Goal: Information Seeking & Learning: Find specific page/section

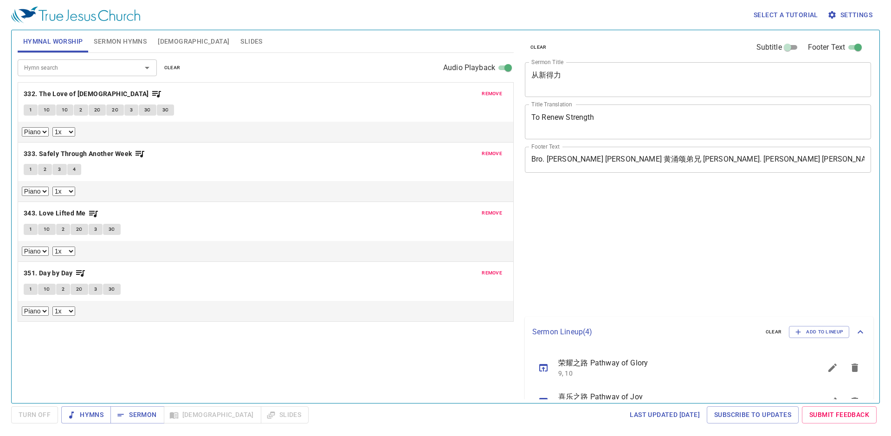
select select "1"
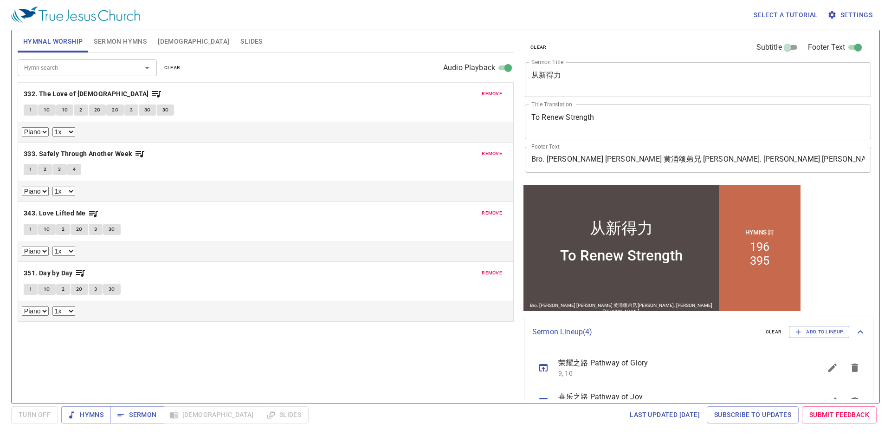
click at [92, 71] on input "Hymn search" at bounding box center [73, 67] width 106 height 11
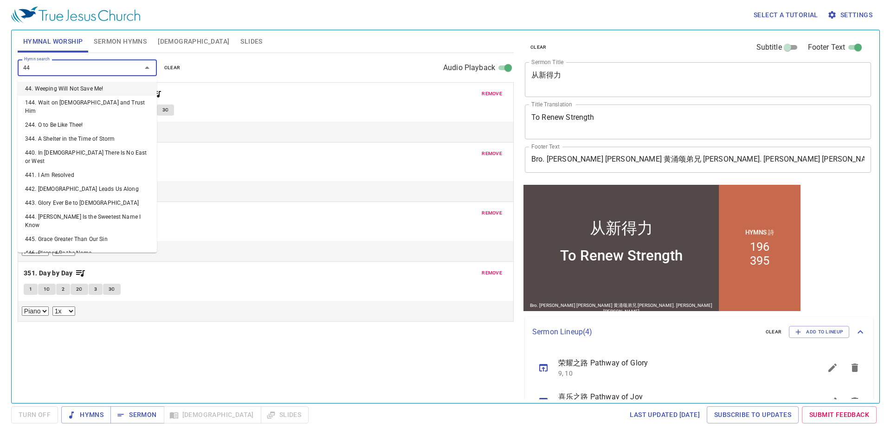
type input "449"
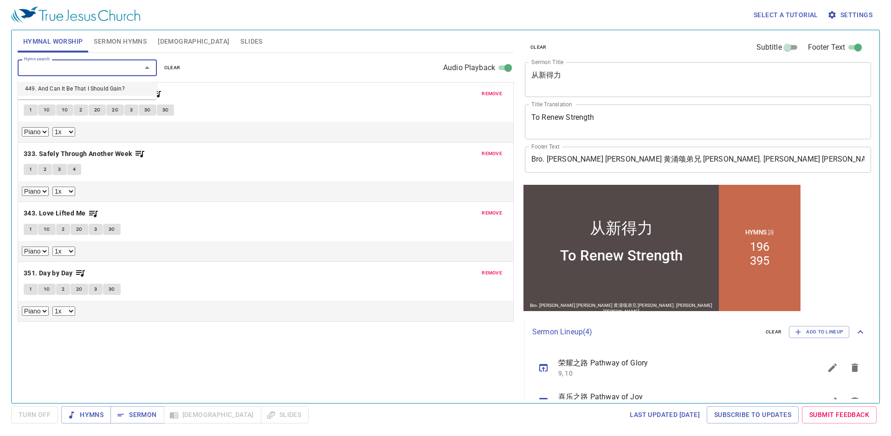
select select "1"
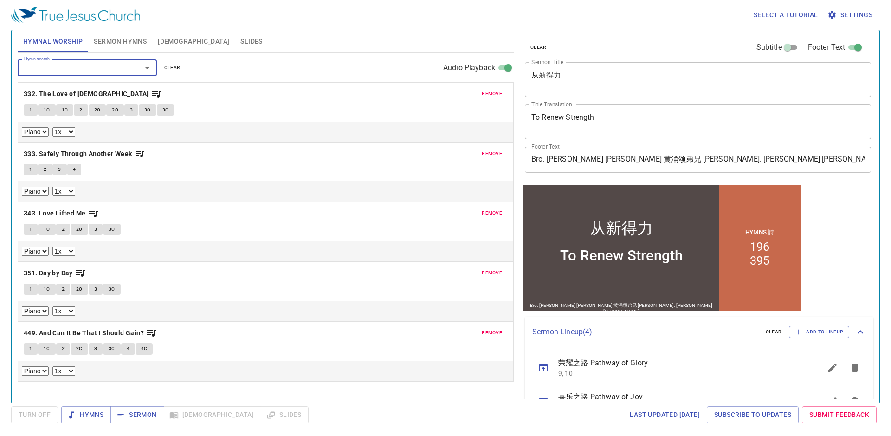
click at [446, 186] on div "Piano 0.6x 0.7x 0.8x 0.9x 1x 1.1x 1.2x 1.3x 1.4x 1.5x 1.7x 2x" at bounding box center [265, 191] width 495 height 20
click at [490, 100] on div "remove 332. The Love of God 1 1C 1C 2 2C 2C 3 3C 3C Piano 0.6x 0.7x 0.8x 0.9x 1…" at bounding box center [265, 112] width 495 height 59
click at [500, 95] on span "remove" at bounding box center [492, 94] width 20 height 8
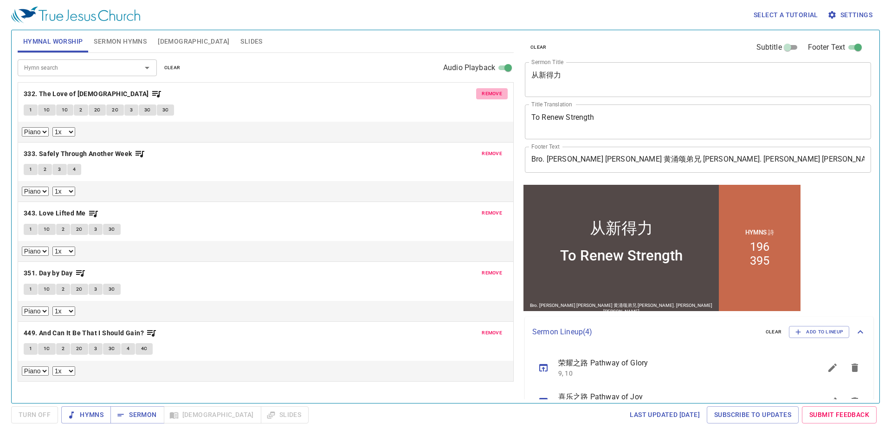
click at [500, 149] on span "remove" at bounding box center [492, 153] width 20 height 8
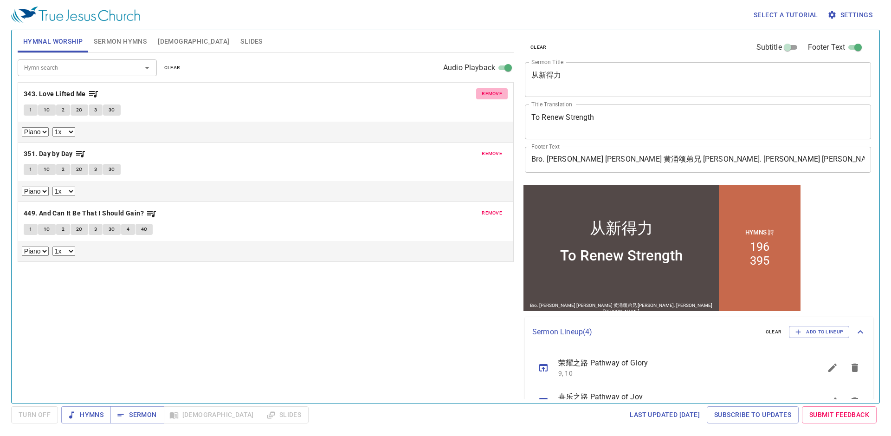
click at [500, 95] on span "remove" at bounding box center [492, 94] width 20 height 8
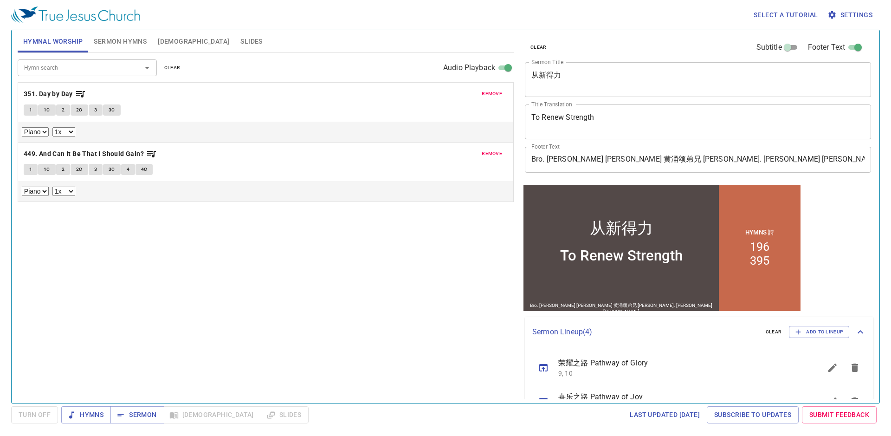
click at [500, 95] on span "remove" at bounding box center [492, 94] width 20 height 8
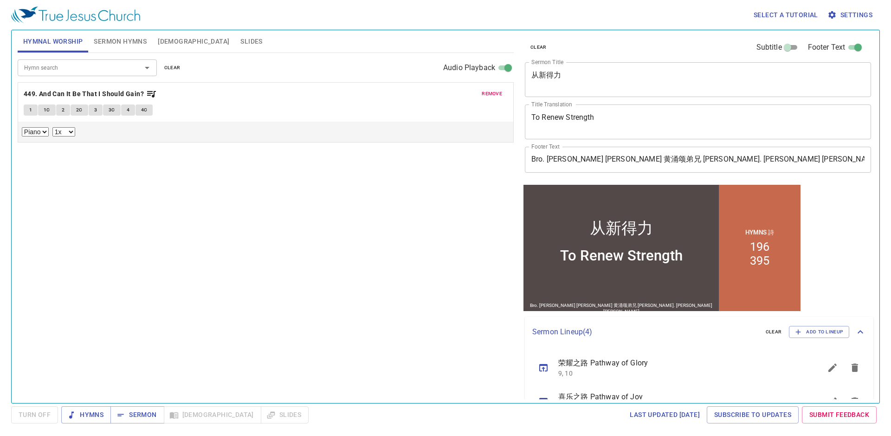
click at [123, 72] on input "Hymn search" at bounding box center [73, 67] width 106 height 11
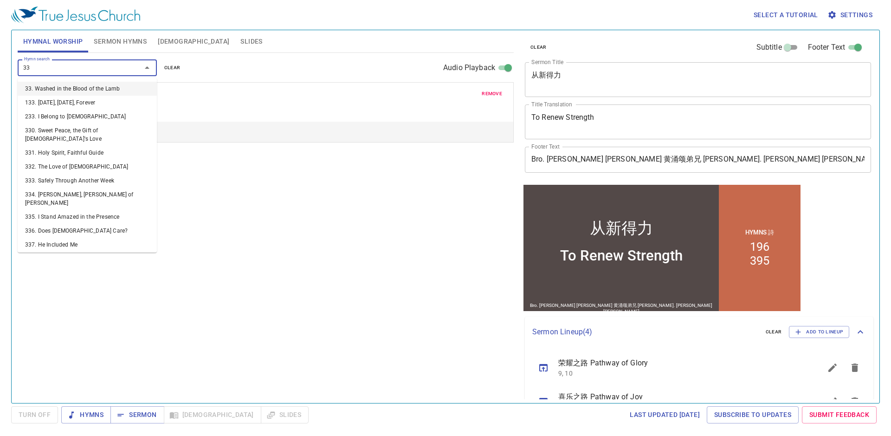
type input "332"
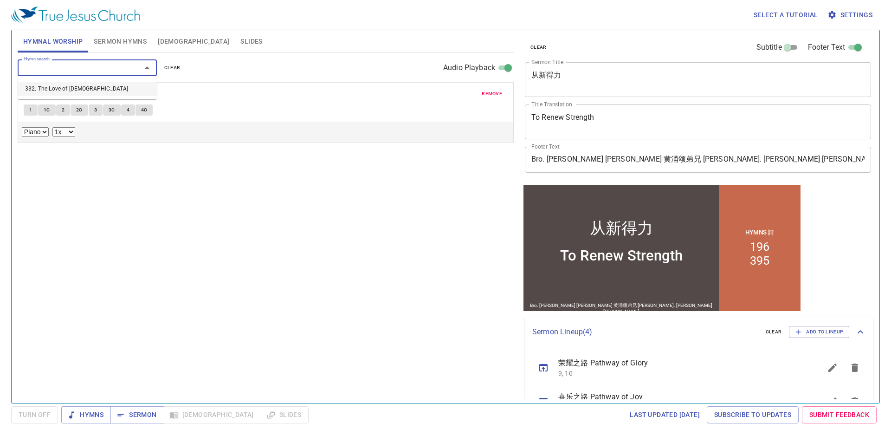
select select "1"
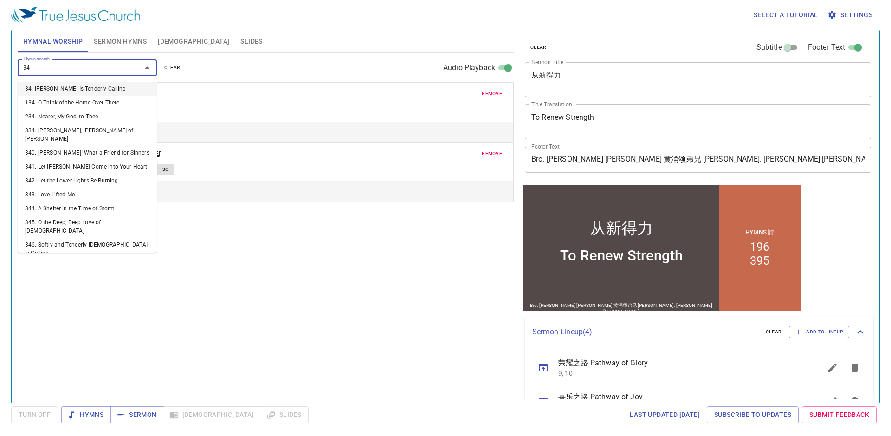
type input "345"
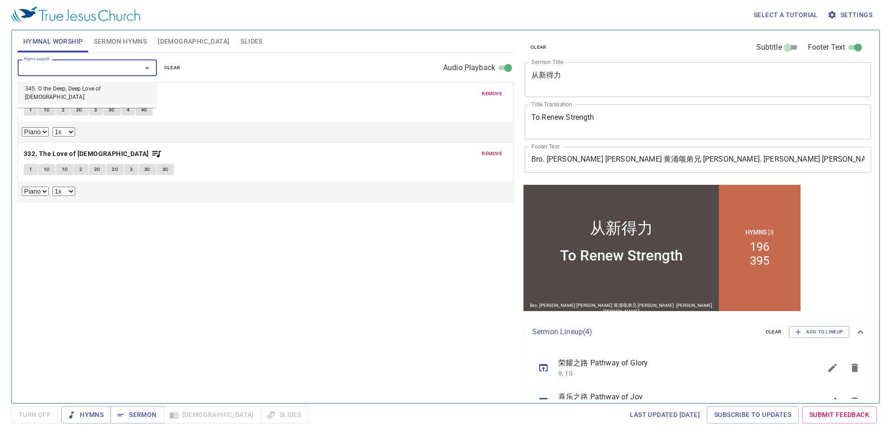
select select "1"
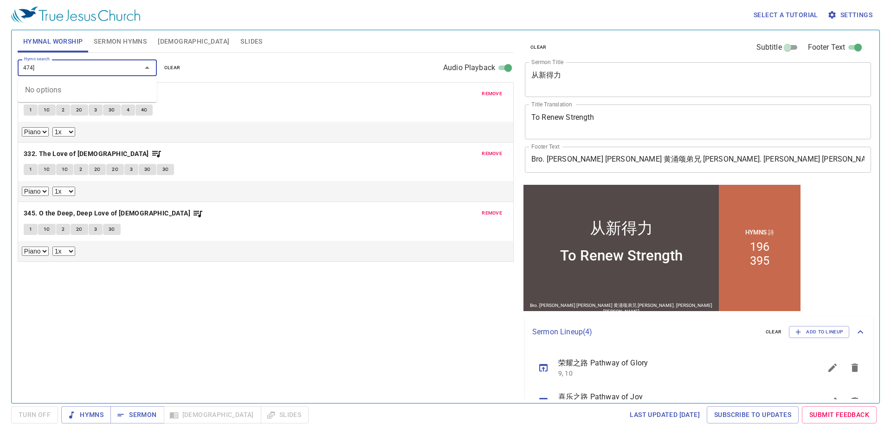
type input "474"
select select "1"
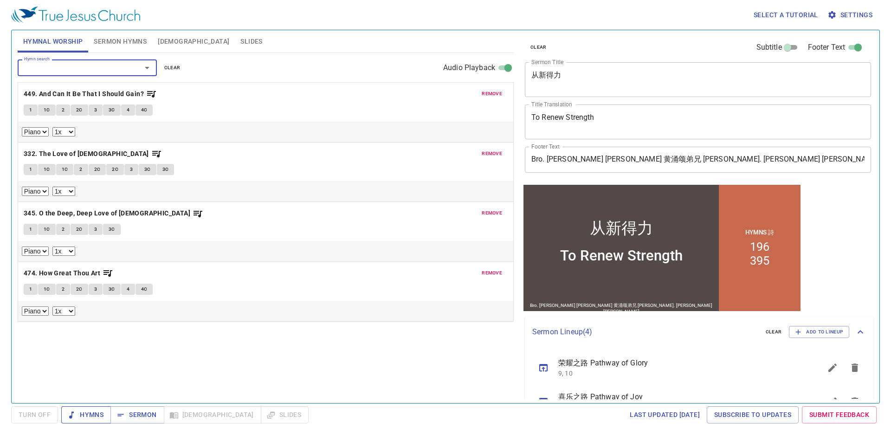
click at [94, 420] on span "Hymns" at bounding box center [86, 415] width 35 height 12
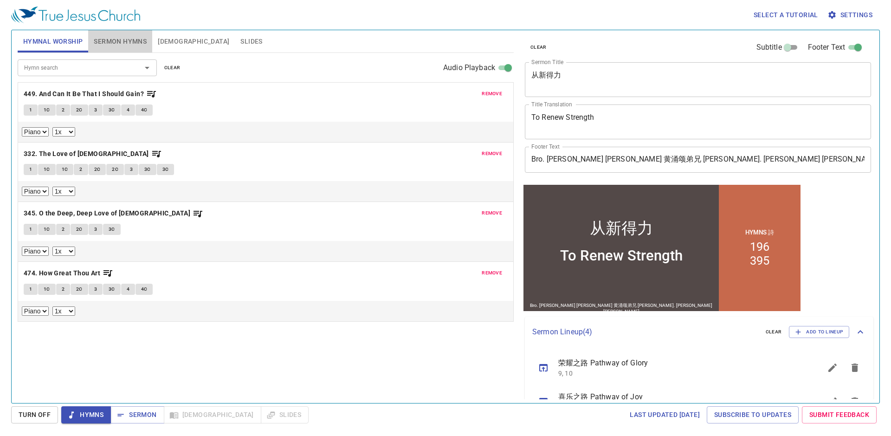
click at [130, 46] on span "Sermon Hymns" at bounding box center [120, 42] width 53 height 12
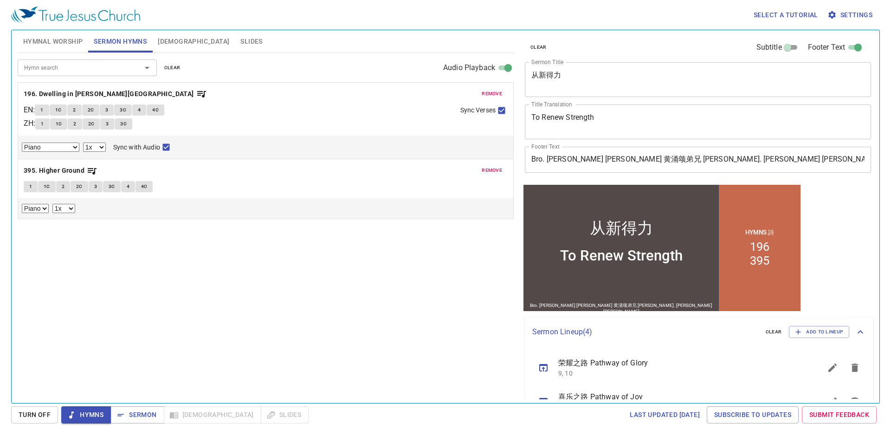
click at [500, 95] on span "remove" at bounding box center [492, 94] width 20 height 8
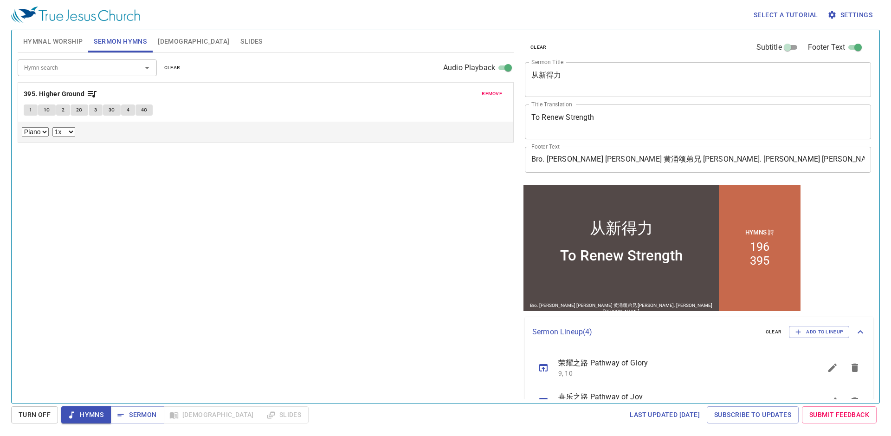
click at [500, 95] on span "remove" at bounding box center [492, 94] width 20 height 8
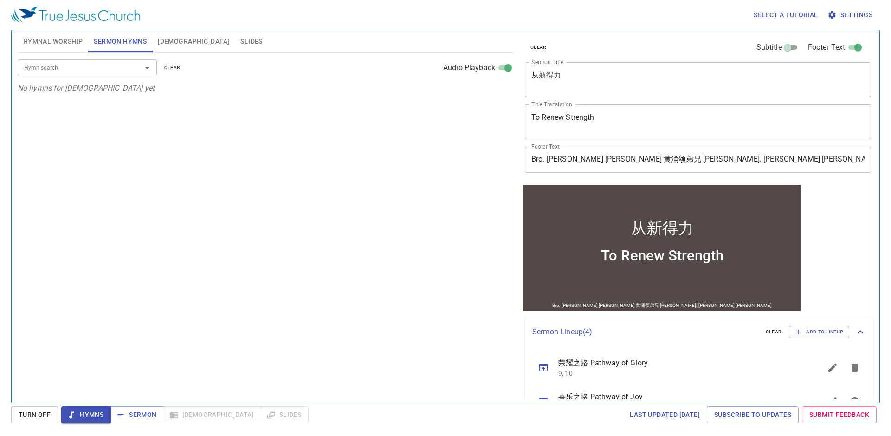
click at [69, 44] on span "Hymnal Worship" at bounding box center [53, 42] width 60 height 12
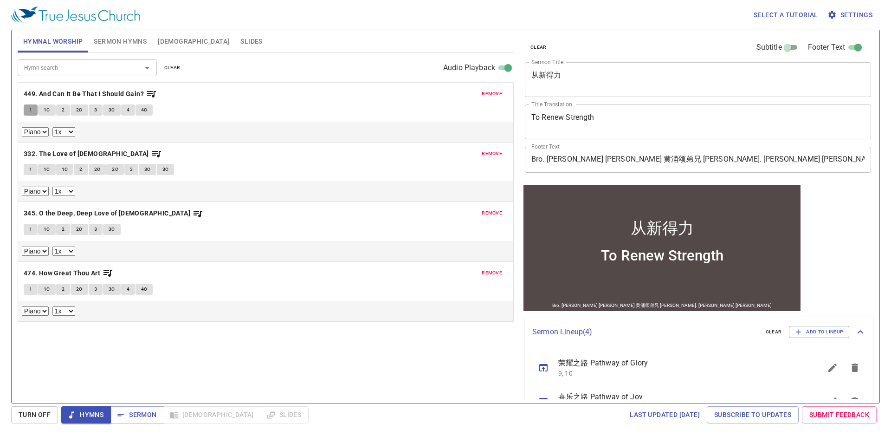
click at [29, 107] on span "1" at bounding box center [30, 110] width 3 height 8
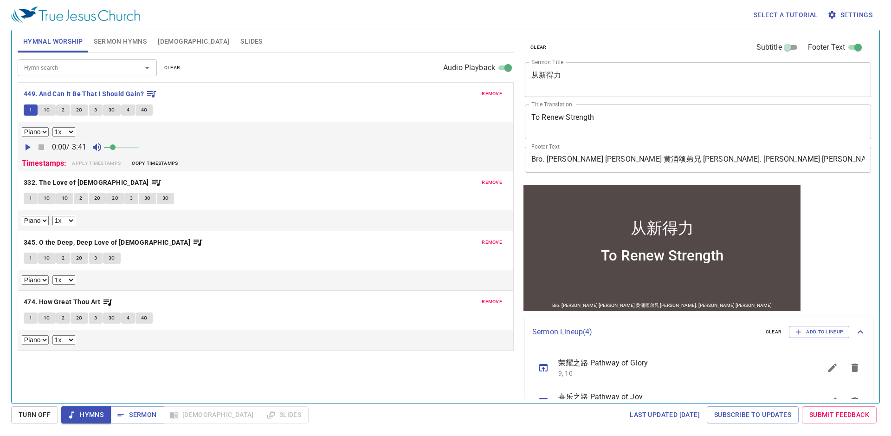
click at [120, 41] on span "Sermon Hymns" at bounding box center [120, 42] width 53 height 12
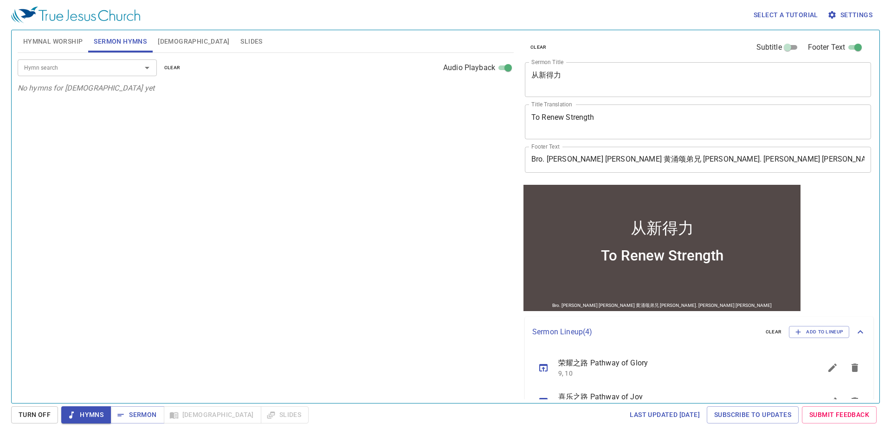
click at [87, 72] on input "Hymn search" at bounding box center [73, 67] width 106 height 11
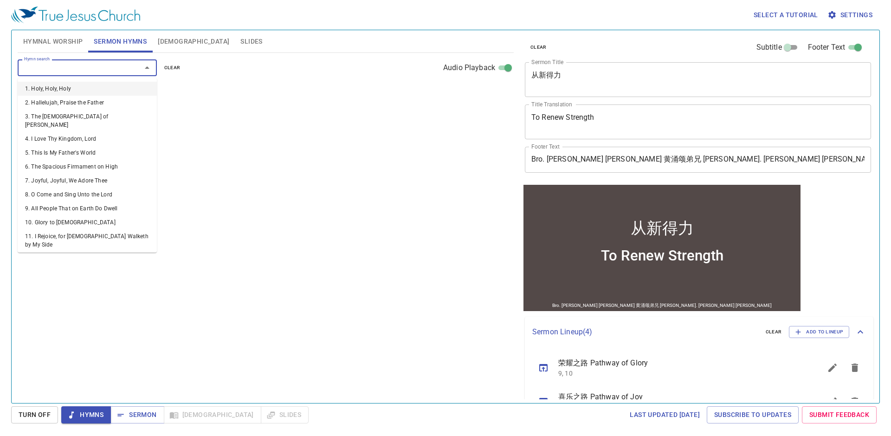
click at [293, 92] on p "No hymns for sermon yet" at bounding box center [266, 88] width 496 height 11
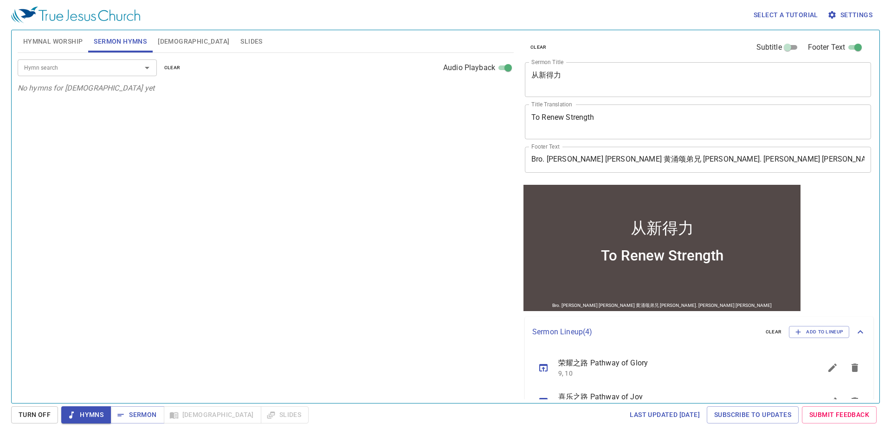
click at [86, 33] on button "Hymnal Worship" at bounding box center [53, 41] width 71 height 22
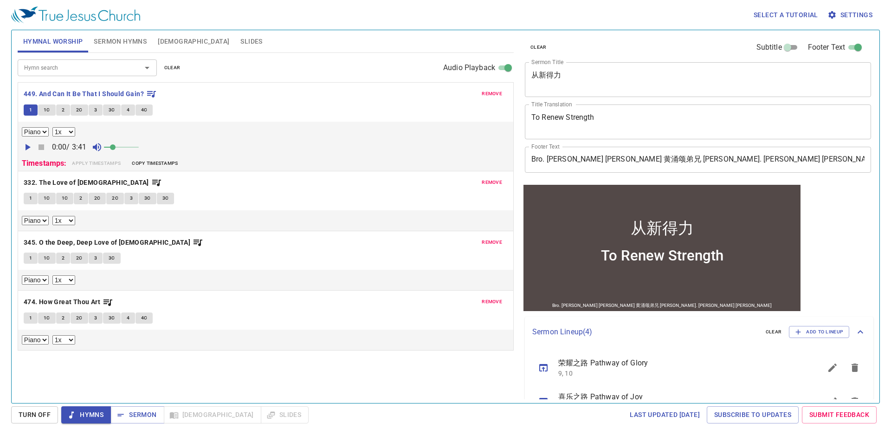
click at [124, 47] on button "Sermon Hymns" at bounding box center [120, 41] width 64 height 22
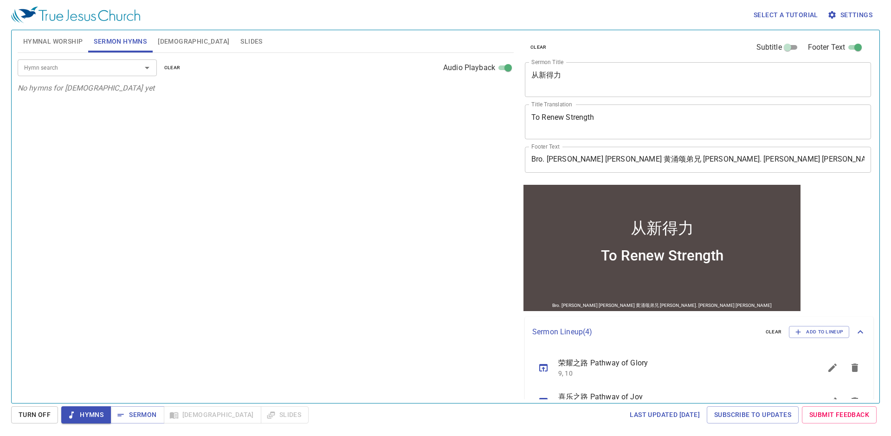
click at [67, 52] on div "Hymnal Worship Sermon Hymns Bible Slides" at bounding box center [266, 41] width 496 height 23
click at [69, 46] on span "Hymnal Worship" at bounding box center [53, 42] width 60 height 12
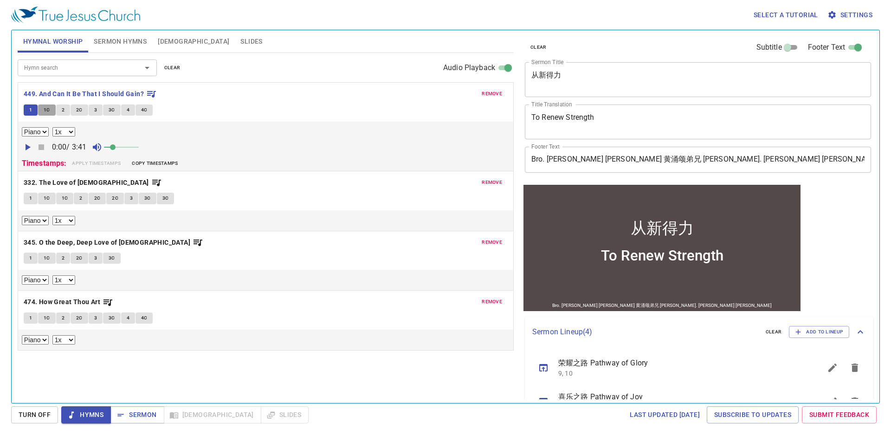
click at [48, 108] on span "1C" at bounding box center [47, 110] width 6 height 8
click at [114, 47] on button "Sermon Hymns" at bounding box center [120, 41] width 64 height 22
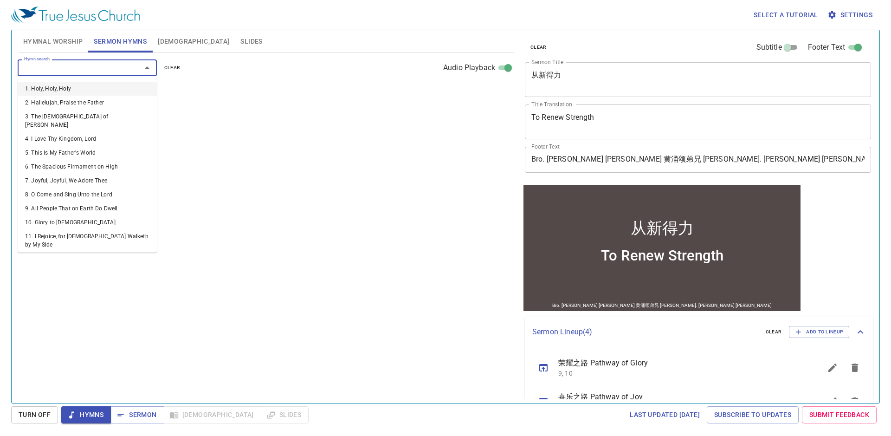
click at [110, 68] on input "Hymn search" at bounding box center [73, 67] width 106 height 11
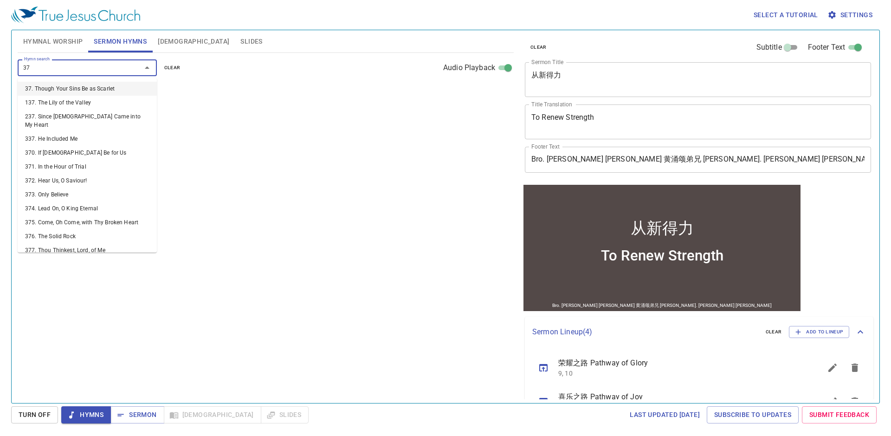
type input "376"
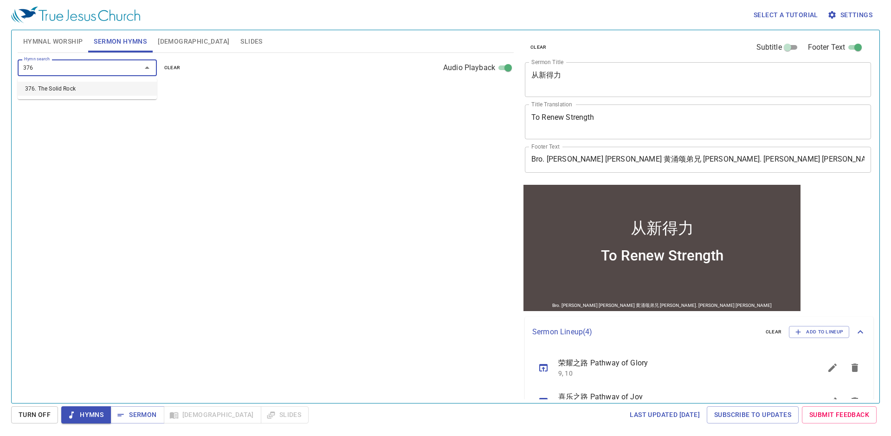
click at [86, 93] on li "376. The Solid Rock" at bounding box center [87, 89] width 139 height 14
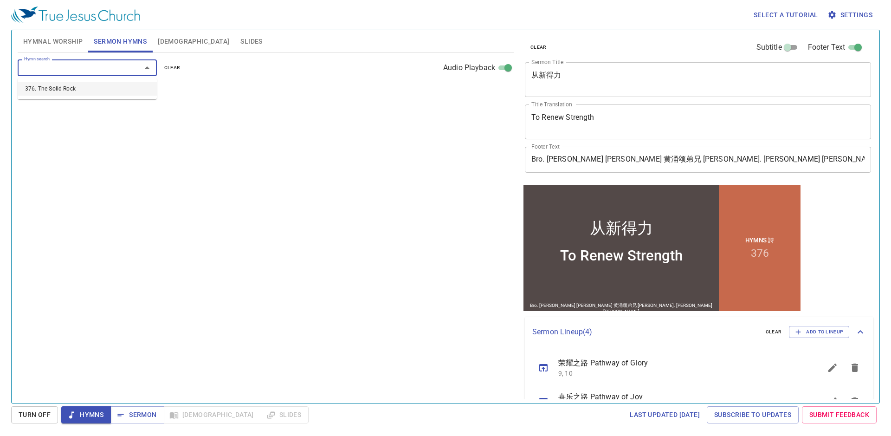
select select "1"
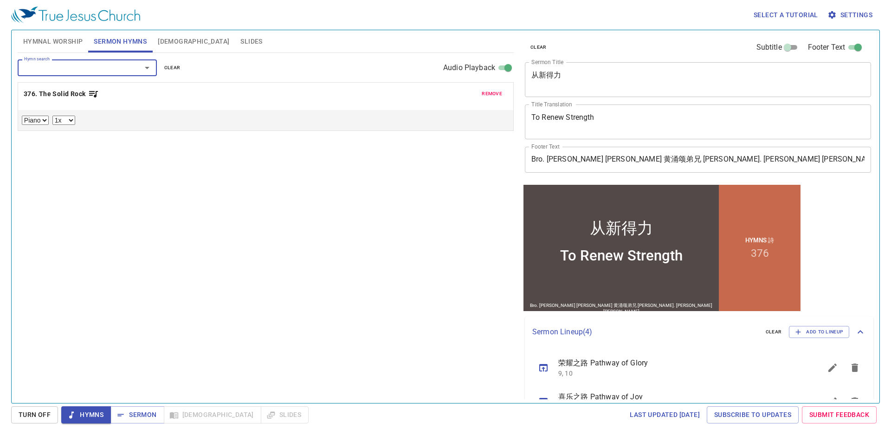
click at [81, 71] on input "Hymn search" at bounding box center [73, 67] width 106 height 11
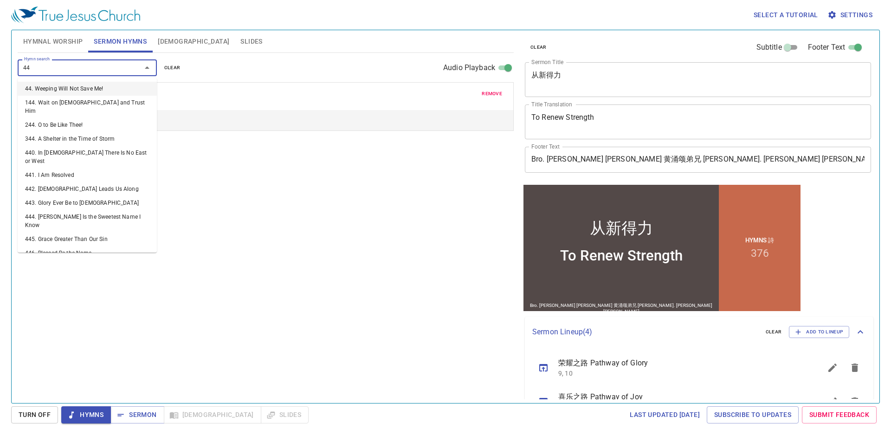
type input "441"
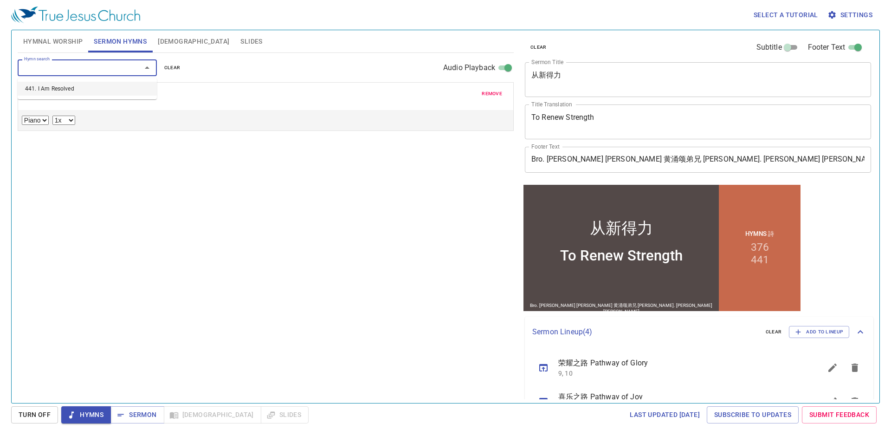
select select "1"
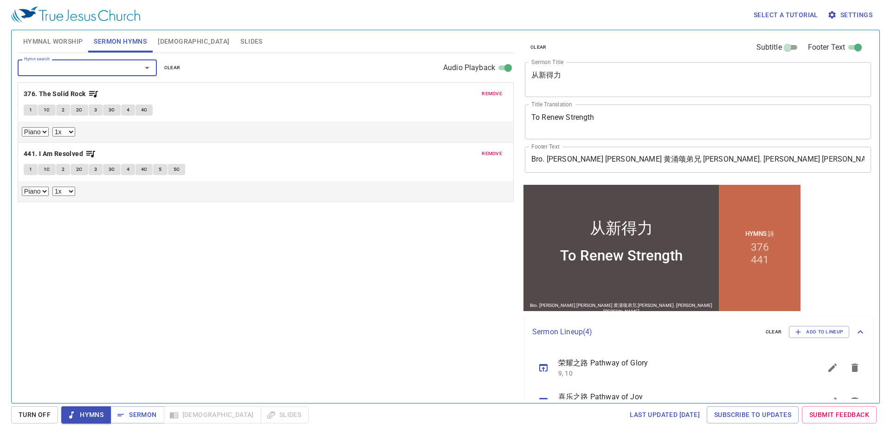
click at [87, 41] on button "Hymnal Worship" at bounding box center [53, 41] width 71 height 22
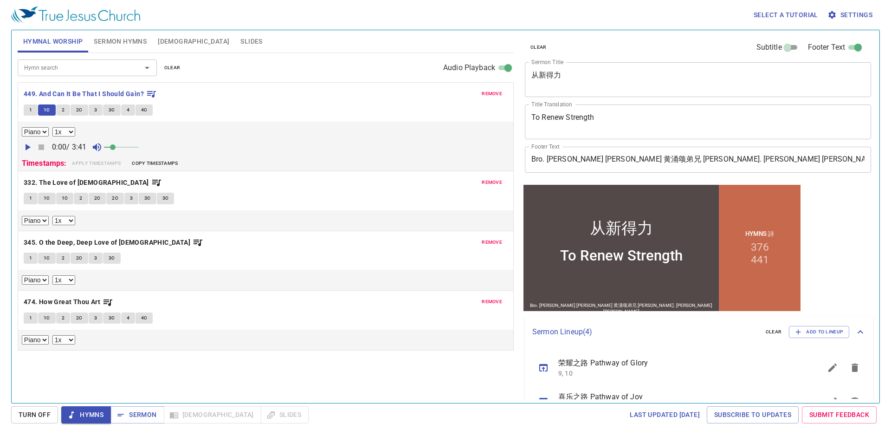
click at [115, 45] on span "Sermon Hymns" at bounding box center [120, 42] width 53 height 12
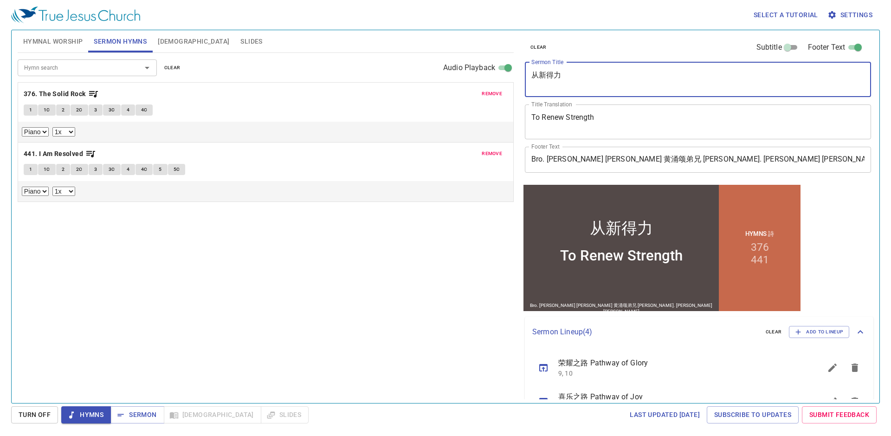
click at [583, 80] on textarea "从新得力" at bounding box center [698, 80] width 333 height 18
drag, startPoint x: 582, startPoint y: 80, endPoint x: 519, endPoint y: 78, distance: 62.7
click at [519, 78] on div "clear Subtitle Footer Text Sermon Title 从新得力 x Sermon Title Title Translation T…" at bounding box center [698, 212] width 360 height 373
click at [72, 47] on span "Hymnal Worship" at bounding box center [53, 42] width 60 height 12
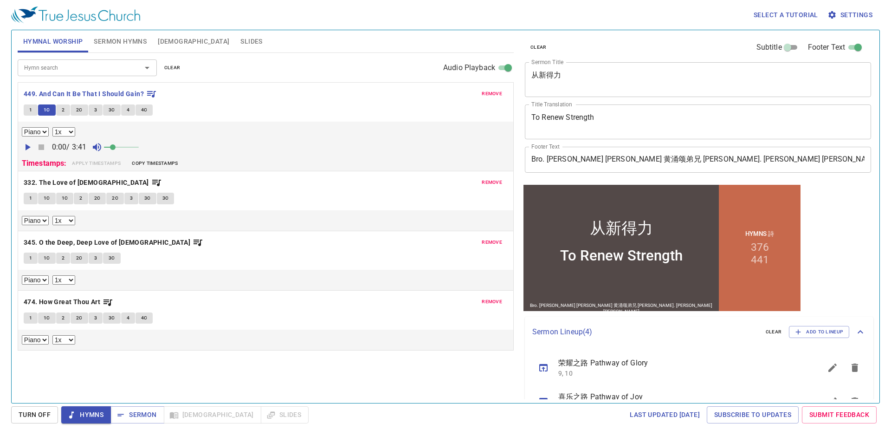
click at [66, 115] on button "2" at bounding box center [63, 109] width 14 height 11
click at [80, 110] on span "2C" at bounding box center [79, 110] width 6 height 8
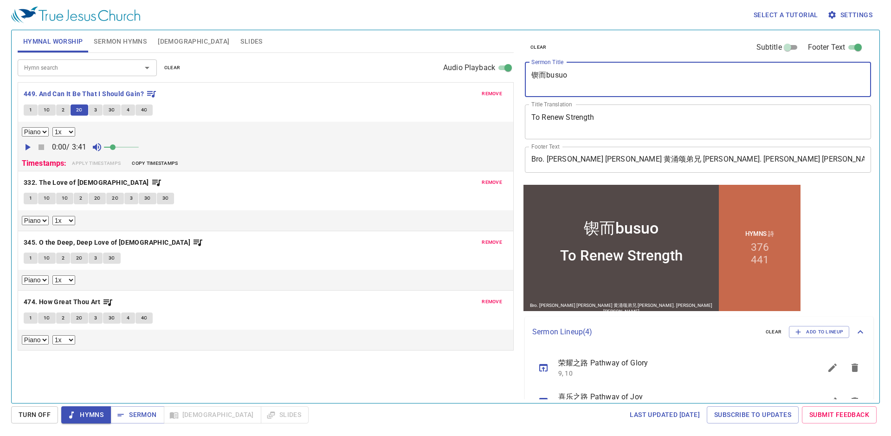
click at [605, 76] on textarea "锲而busuo" at bounding box center [698, 80] width 333 height 18
type textarea "锲而"
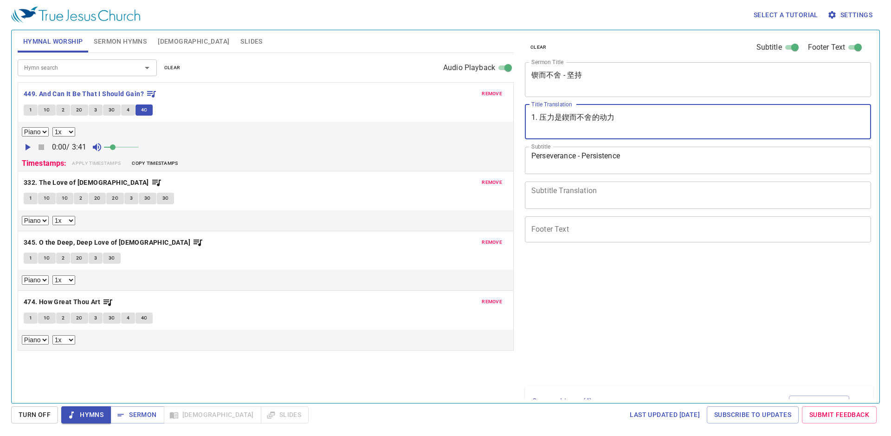
select select "1"
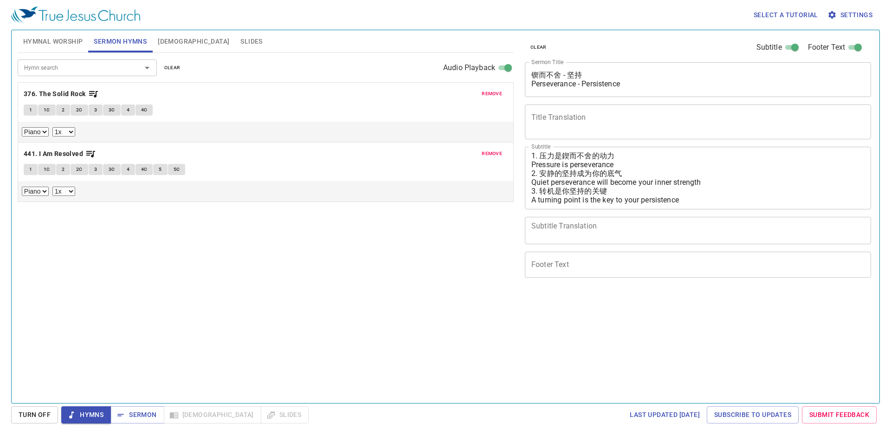
select select "1"
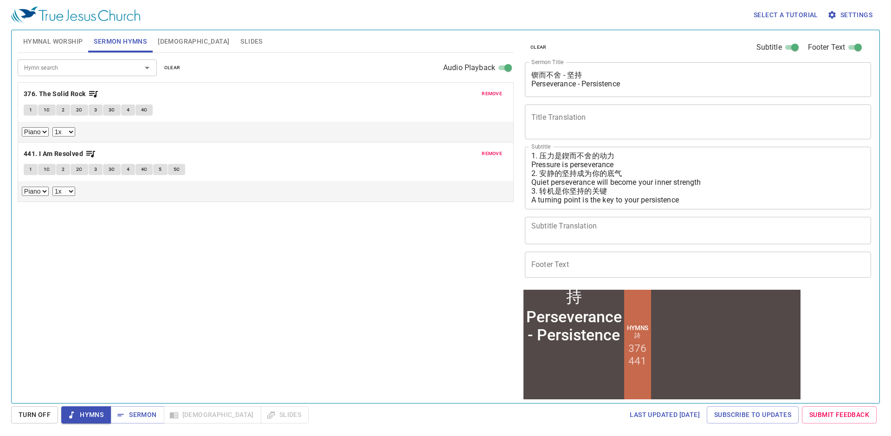
click at [848, 51] on input "Footer Text" at bounding box center [858, 49] width 33 height 11
checkbox input "false"
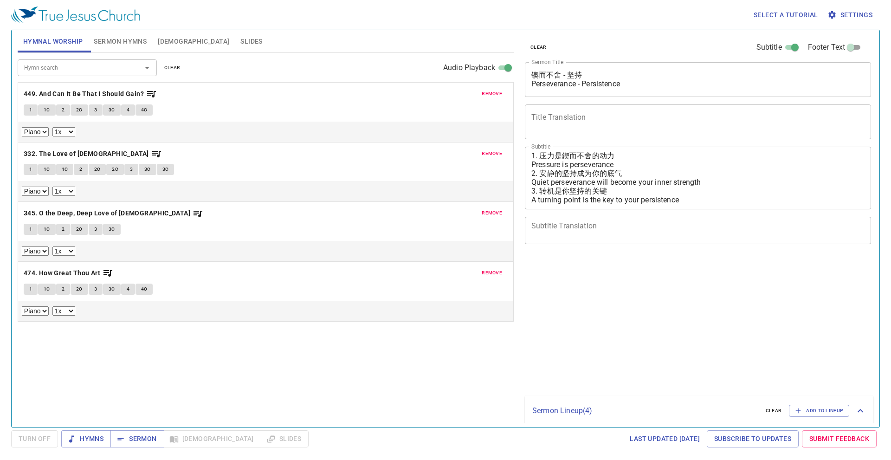
select select "1"
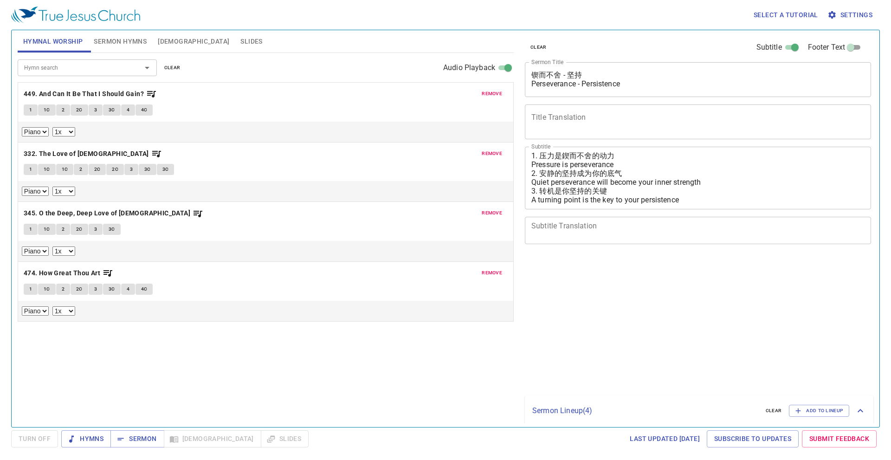
select select "1"
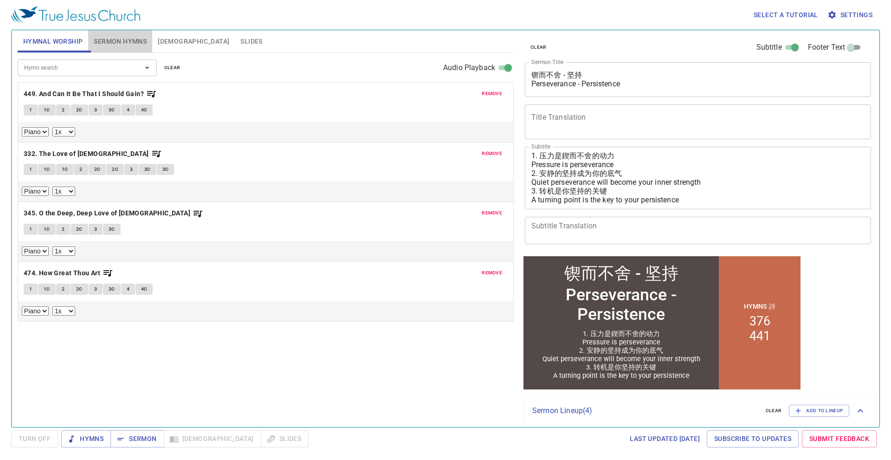
drag, startPoint x: 111, startPoint y: 48, endPoint x: 110, endPoint y: 41, distance: 7.0
click at [110, 43] on button "Sermon Hymns" at bounding box center [120, 41] width 64 height 22
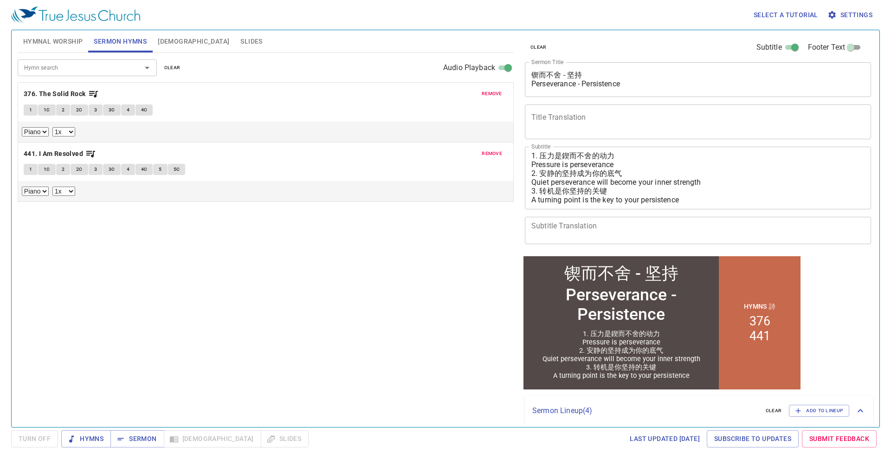
drag, startPoint x: 47, startPoint y: 94, endPoint x: 50, endPoint y: 100, distance: 7.3
click at [50, 100] on div "remove 376. The Solid Rock 1 1C 2 2C 3 3C 4 4C Piano 0.6x 0.7x 0.8x 0.9x 1x 1.1…" at bounding box center [266, 142] width 496 height 120
click at [49, 91] on b "376. The Solid Rock" at bounding box center [55, 94] width 62 height 12
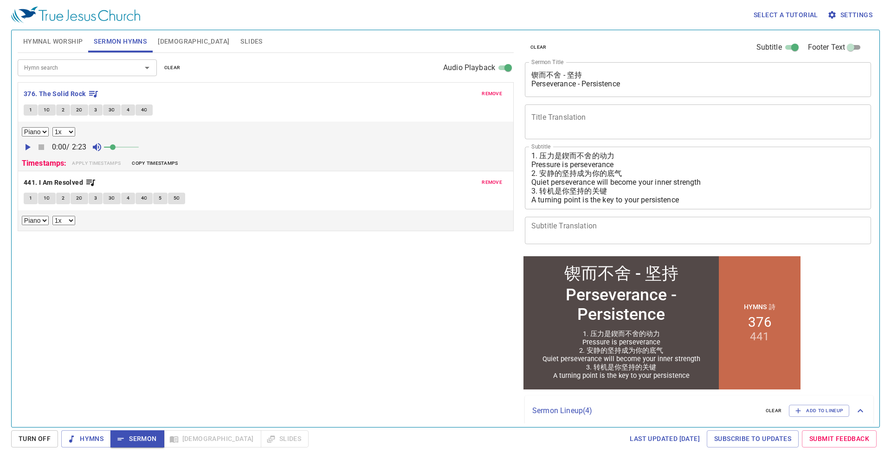
click at [51, 110] on button "1C" at bounding box center [47, 109] width 18 height 11
click at [47, 445] on button "Turn Off" at bounding box center [34, 438] width 47 height 17
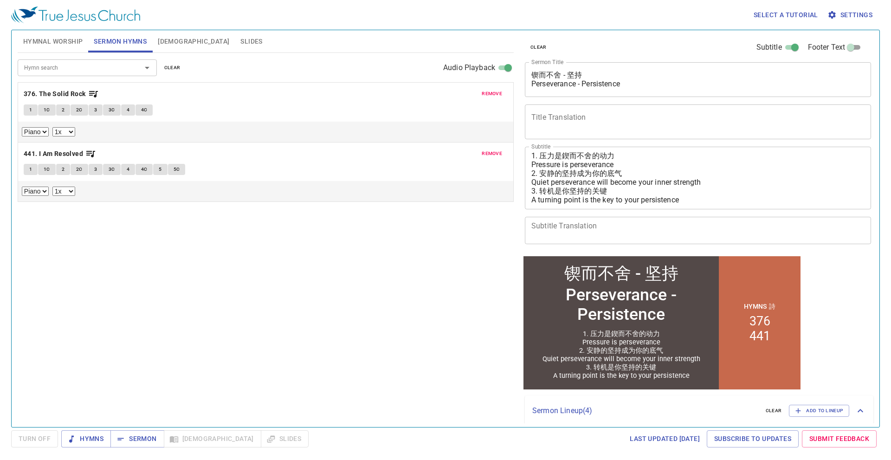
click at [43, 112] on button "1C" at bounding box center [47, 109] width 18 height 11
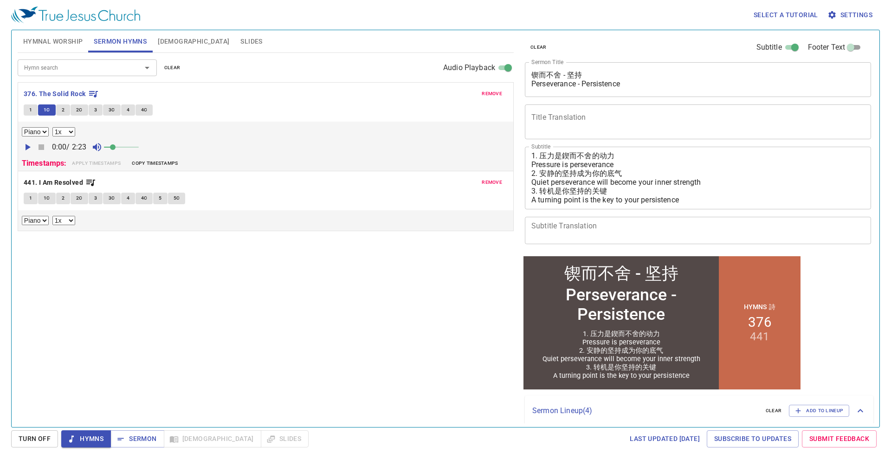
click at [66, 113] on button "2" at bounding box center [63, 109] width 14 height 11
click at [39, 442] on span "Turn Off" at bounding box center [35, 439] width 32 height 12
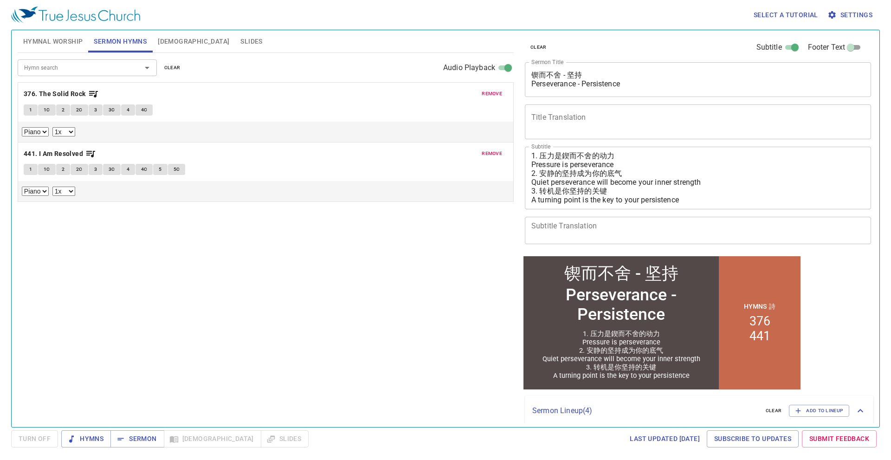
click at [60, 113] on button "2" at bounding box center [63, 109] width 14 height 11
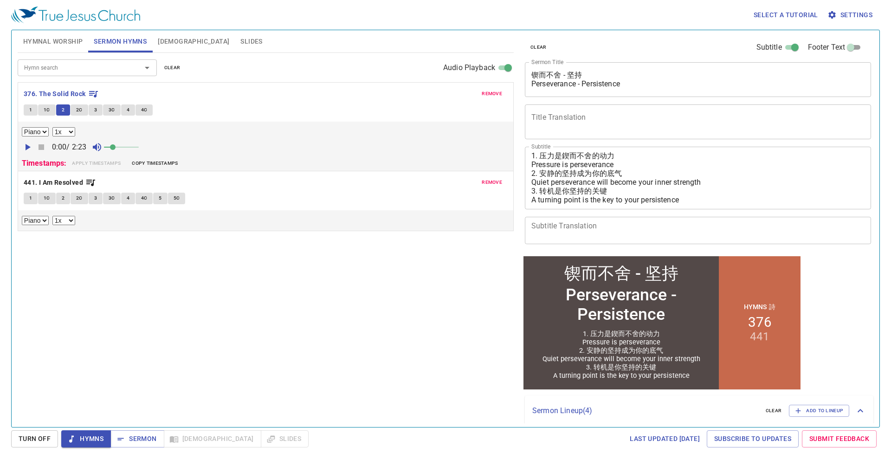
drag, startPoint x: 78, startPoint y: 120, endPoint x: 271, endPoint y: 104, distance: 192.8
click at [271, 104] on div "1 1C 2 2C 3 3C 4 4C" at bounding box center [266, 110] width 484 height 13
click at [86, 110] on button "2C" at bounding box center [80, 109] width 18 height 11
click at [332, 368] on div "Hymn search Hymn search clear Audio Playback remove 376. The Solid Rock 1 1C 2 …" at bounding box center [266, 236] width 496 height 366
click at [98, 109] on button "3" at bounding box center [96, 109] width 14 height 11
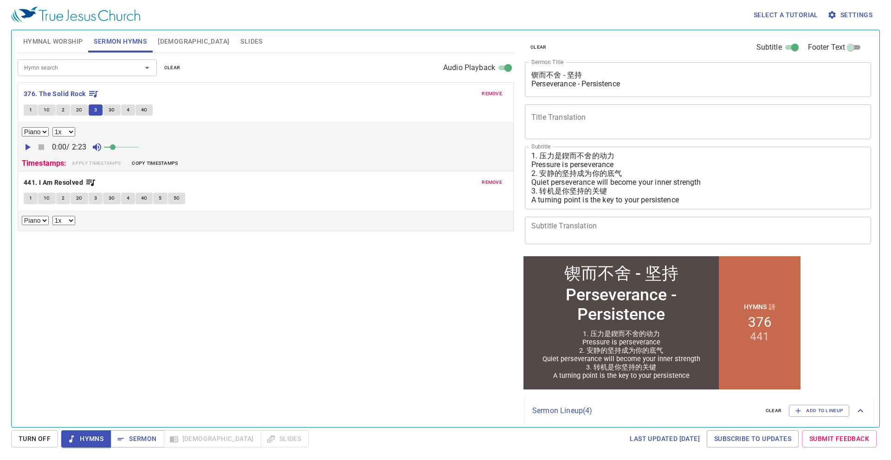
click at [485, 329] on div "Hymn search Hymn search clear Audio Playback remove 376. The Solid Rock 1 1C 2 …" at bounding box center [266, 236] width 496 height 366
click at [110, 106] on span "3C" at bounding box center [112, 110] width 6 height 8
click at [128, 116] on div "1 1C 2 2C 3 3C 4 4C" at bounding box center [266, 110] width 484 height 13
click at [129, 112] on span "4" at bounding box center [128, 110] width 3 height 8
click at [144, 442] on span "Sermon" at bounding box center [137, 439] width 39 height 12
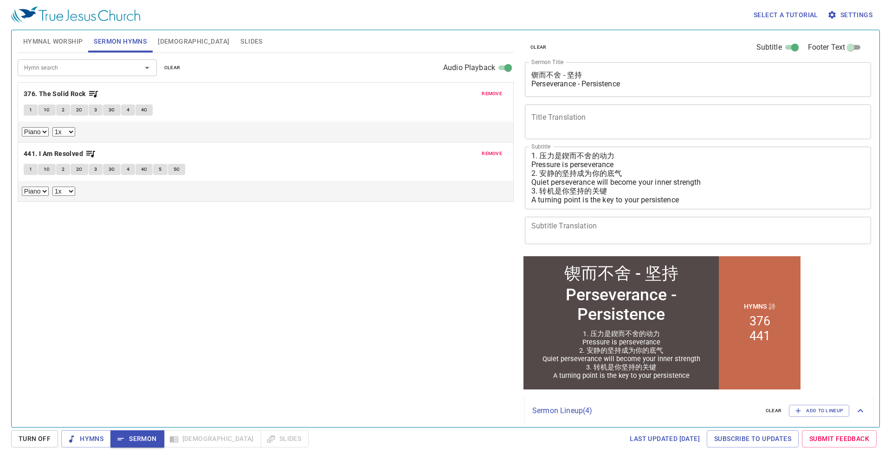
click at [173, 49] on button "Bible" at bounding box center [193, 41] width 83 height 22
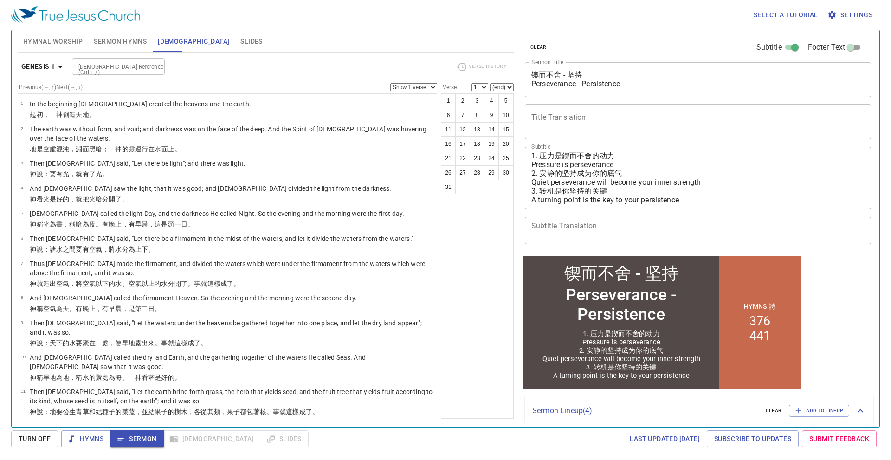
click at [60, 69] on icon "button" at bounding box center [60, 66] width 11 height 11
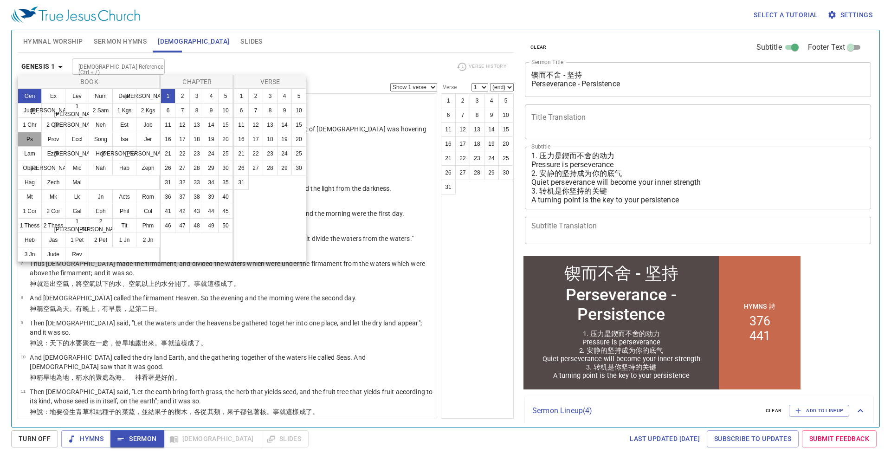
click at [32, 138] on button "Ps" at bounding box center [30, 139] width 24 height 15
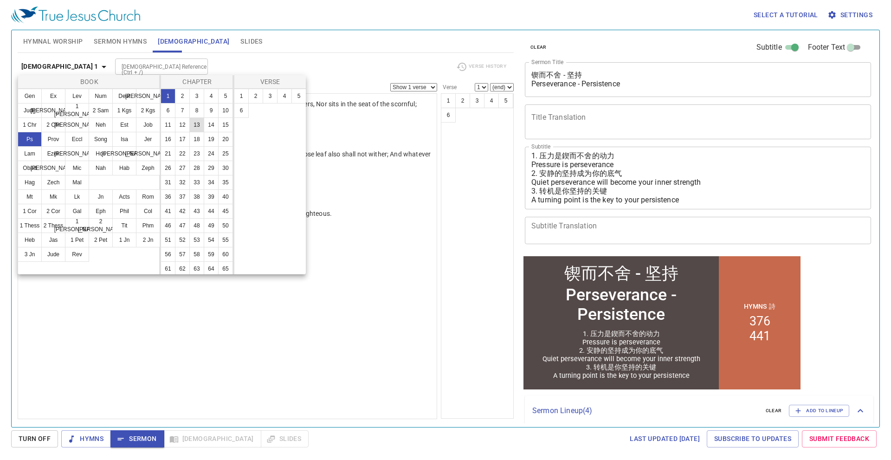
click at [189, 132] on button "13" at bounding box center [196, 124] width 15 height 15
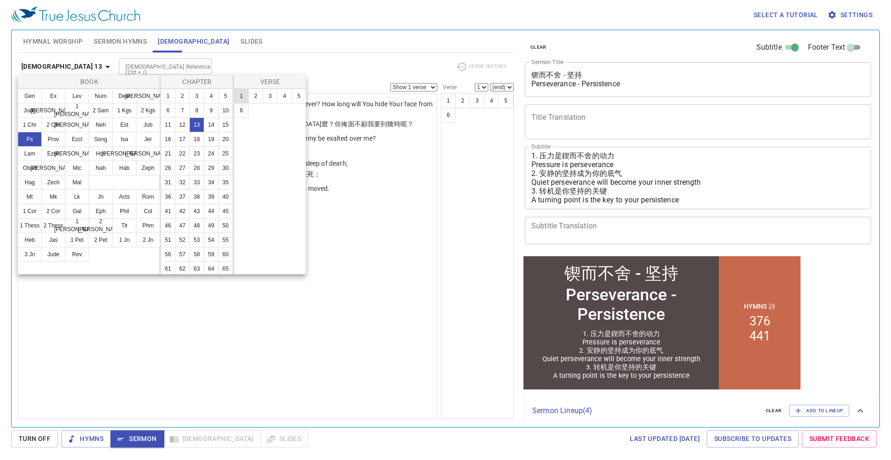
click at [238, 98] on button "1" at bounding box center [241, 96] width 15 height 15
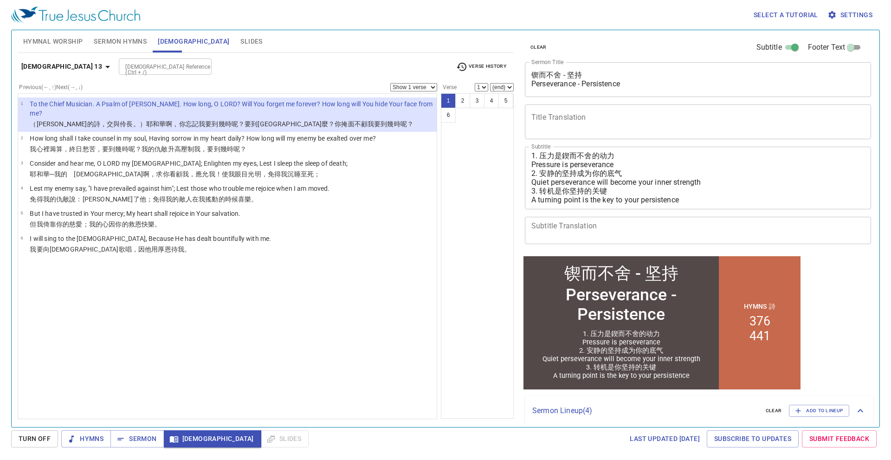
click at [475, 87] on select "1 2 3 4 5 6" at bounding box center [481, 87] width 13 height 8
click at [441, 149] on div "1 2 3 4 5 6" at bounding box center [477, 255] width 73 height 325
click at [475, 88] on select "1 2 3 4 5 6" at bounding box center [481, 87] width 13 height 8
click at [482, 123] on ul "1 2 3 4 5 6" at bounding box center [478, 108] width 72 height 29
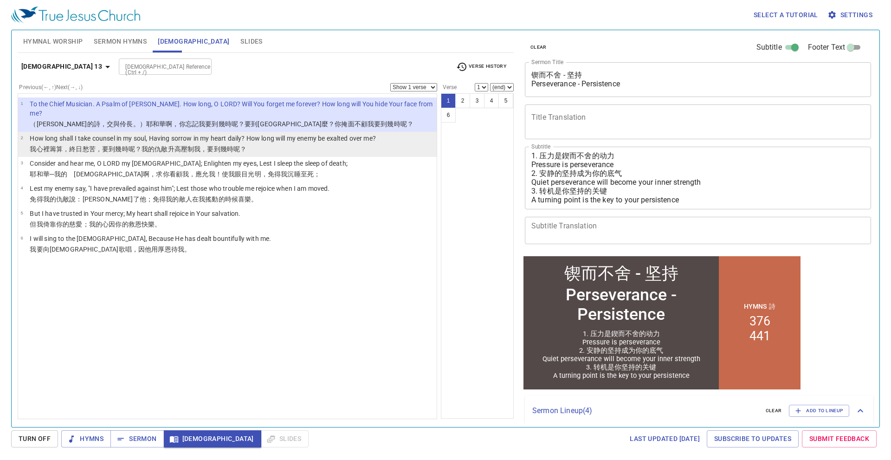
click at [375, 144] on p "我心裡 籌算 ，終日 愁苦 ，要到幾時呢？我的仇敵 升高 壓制我，要到幾時呢？" at bounding box center [203, 148] width 346 height 9
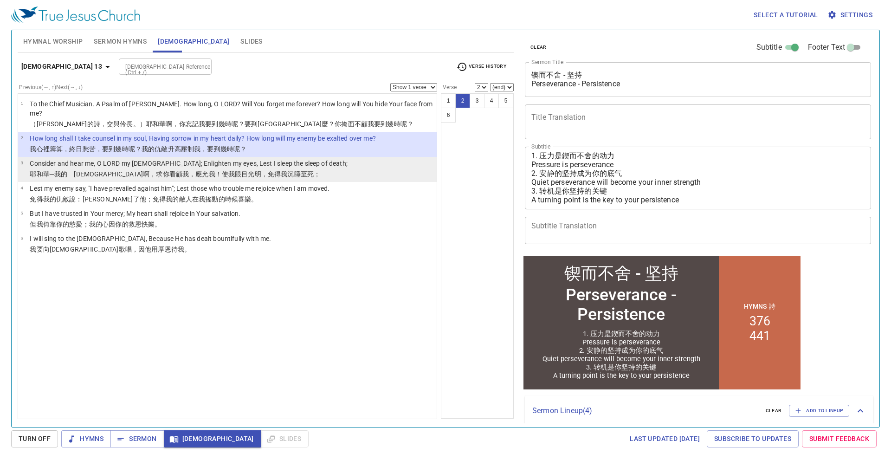
click at [326, 157] on li "3 Consider and hear me, O LORD my God; Enlighten my eyes, Lest I sleep the slee…" at bounding box center [227, 169] width 419 height 25
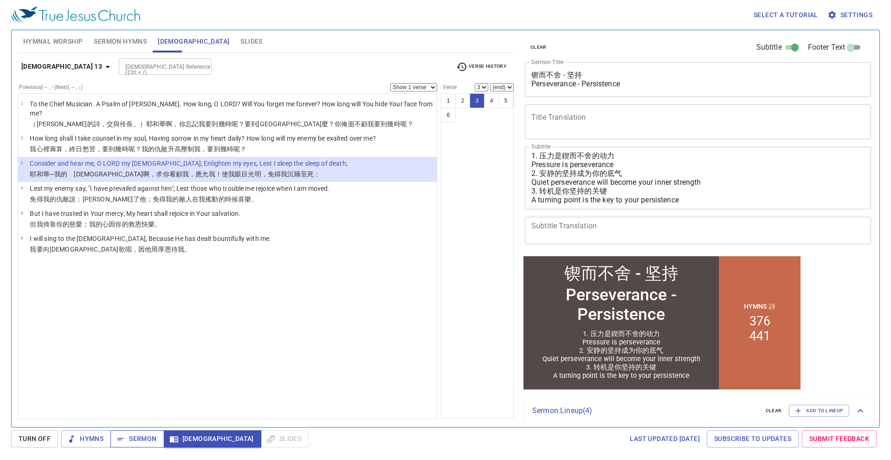
click at [136, 441] on span "Sermon" at bounding box center [137, 439] width 39 height 12
click at [43, 69] on b "Psalm 13" at bounding box center [61, 67] width 81 height 12
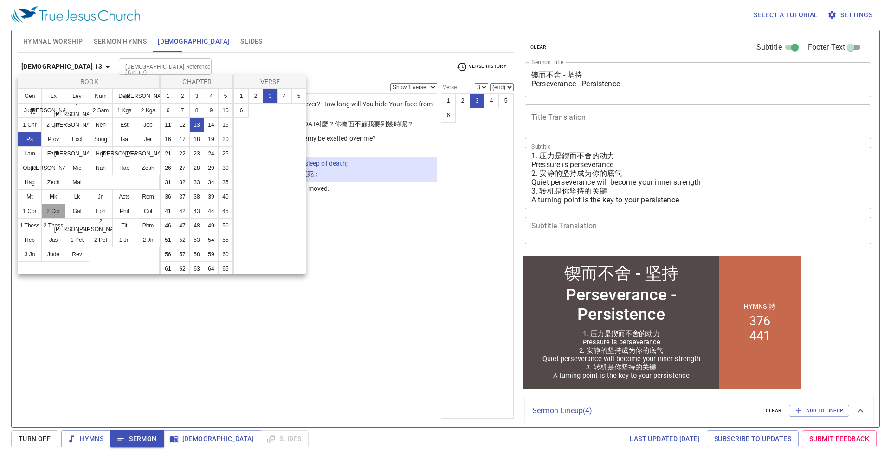
click at [63, 207] on button "2 Cor" at bounding box center [53, 211] width 24 height 15
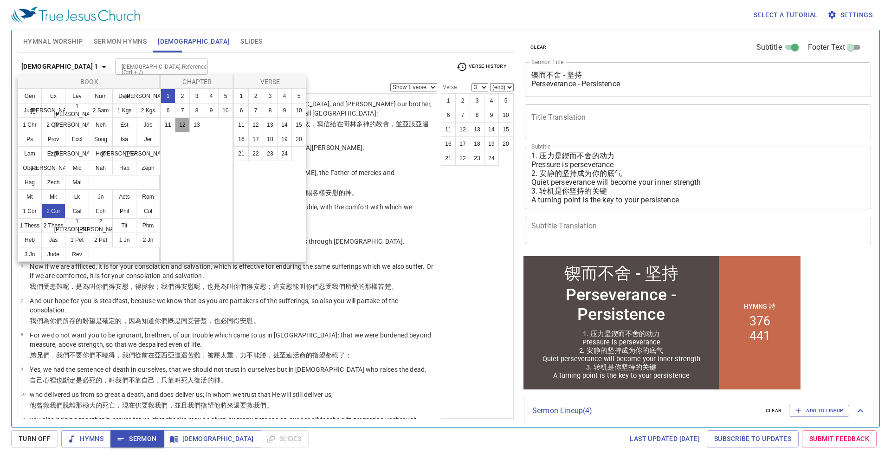
click at [182, 124] on button "12" at bounding box center [182, 124] width 15 height 15
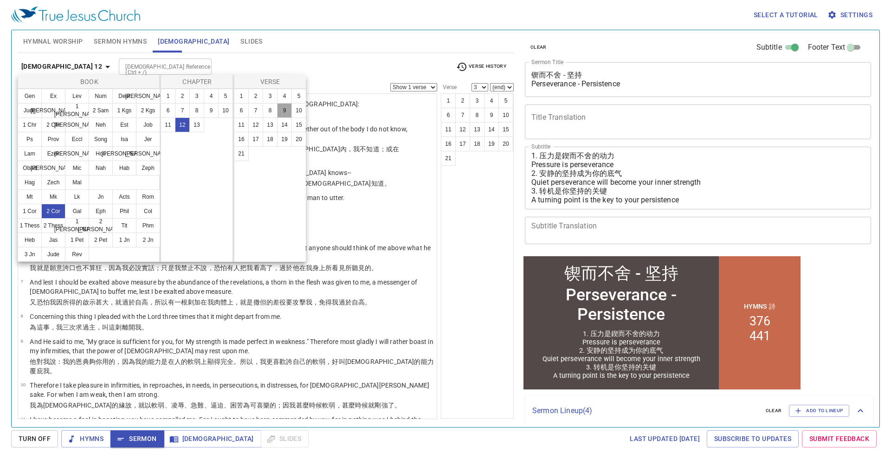
click at [286, 114] on button "9" at bounding box center [284, 110] width 15 height 15
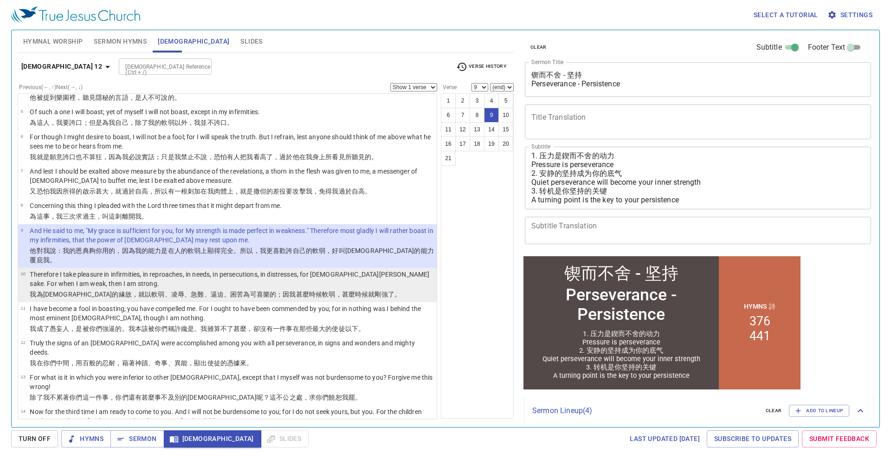
scroll to position [139, 0]
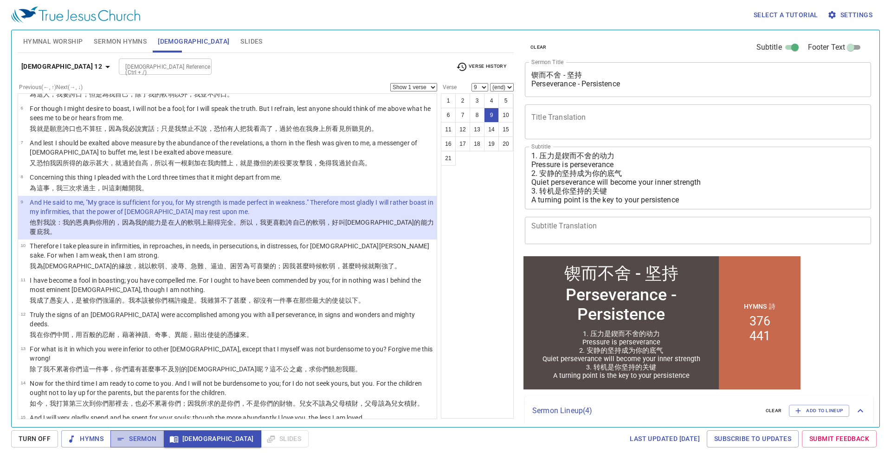
click at [124, 434] on span "Sermon" at bounding box center [137, 439] width 39 height 12
click at [102, 62] on icon "button" at bounding box center [107, 66] width 11 height 11
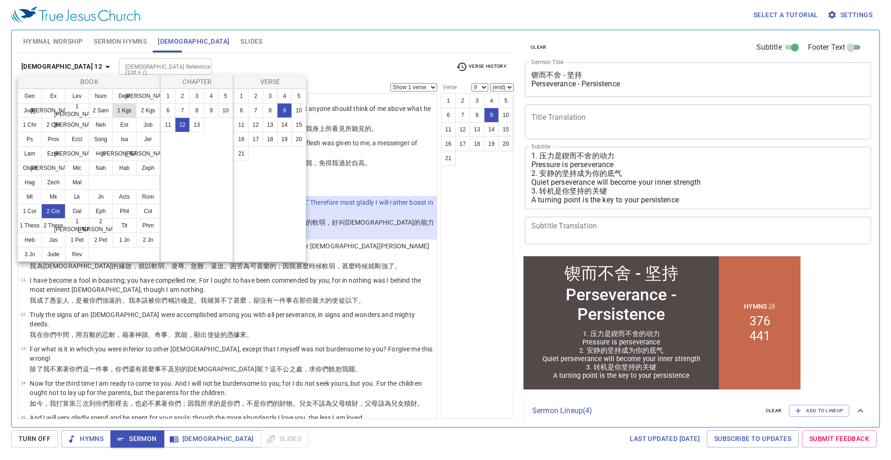
click at [130, 115] on button "1 Kgs" at bounding box center [124, 110] width 24 height 15
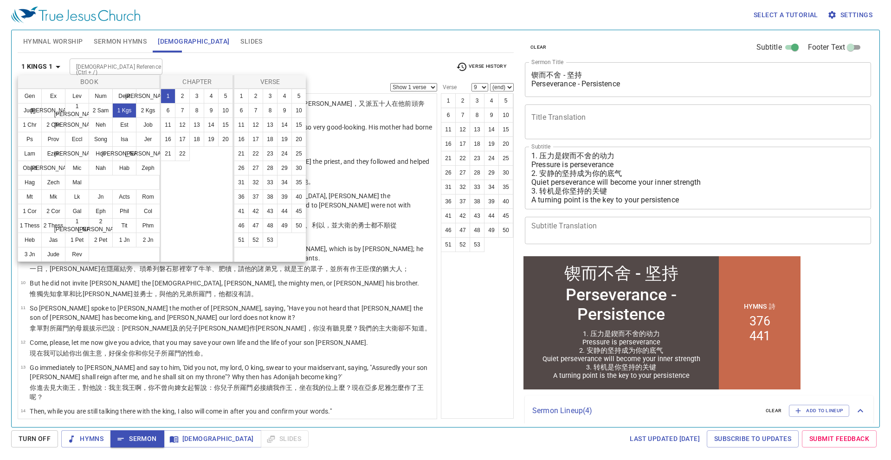
scroll to position [0, 0]
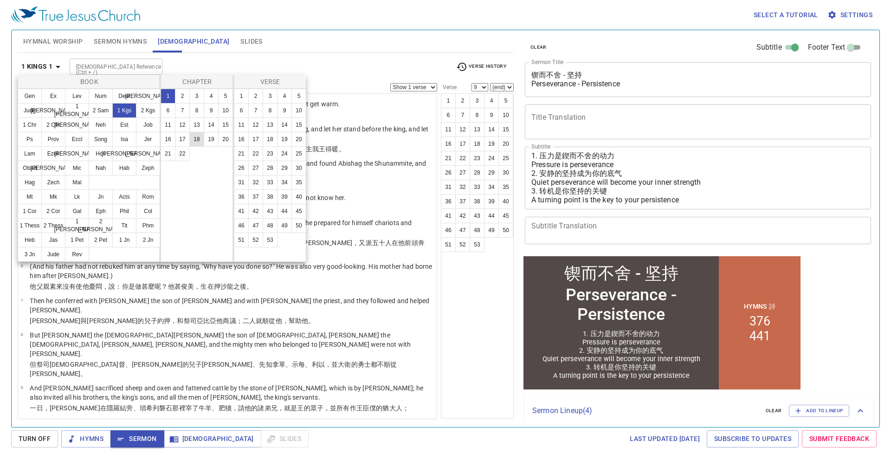
click at [199, 140] on button "18" at bounding box center [196, 139] width 15 height 15
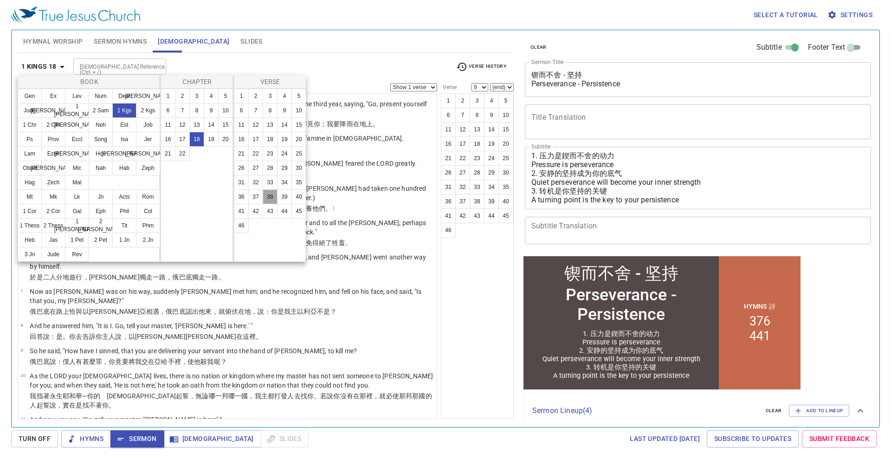
click at [273, 193] on button "38" at bounding box center [270, 196] width 15 height 15
select select "38"
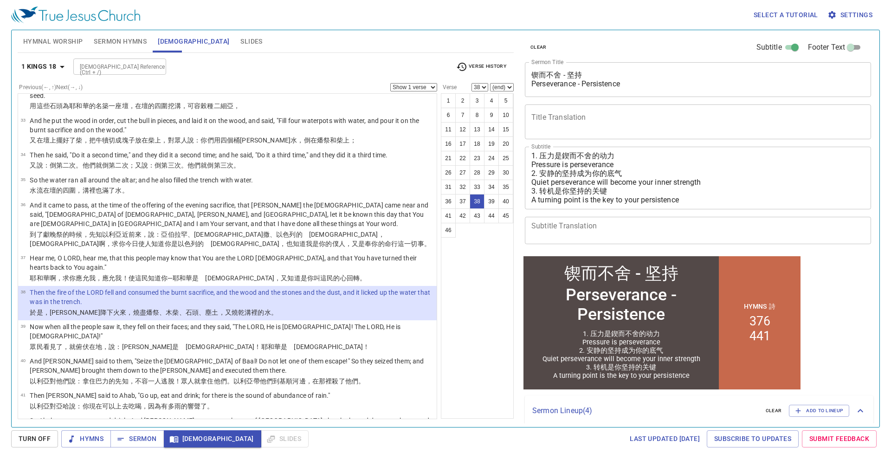
click at [569, 164] on textarea "1. 压力是鍥而不舍的动力 Pressure is perseverance 2. 安静的坚持成为你的底气 Quiet perseverance will b…" at bounding box center [698, 177] width 333 height 53
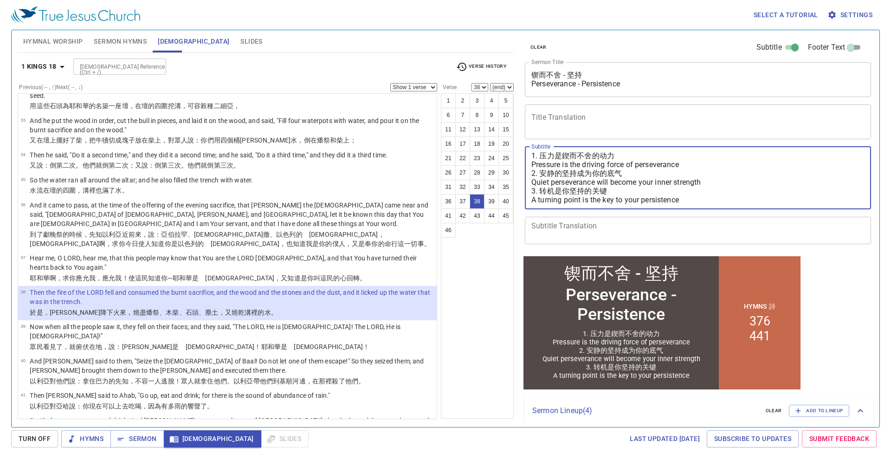
type textarea "1. 压力是鍥而不舍的动力 Pressure is the driving force of perseverance 2. 安静的坚持成为你的底气 Quie…"
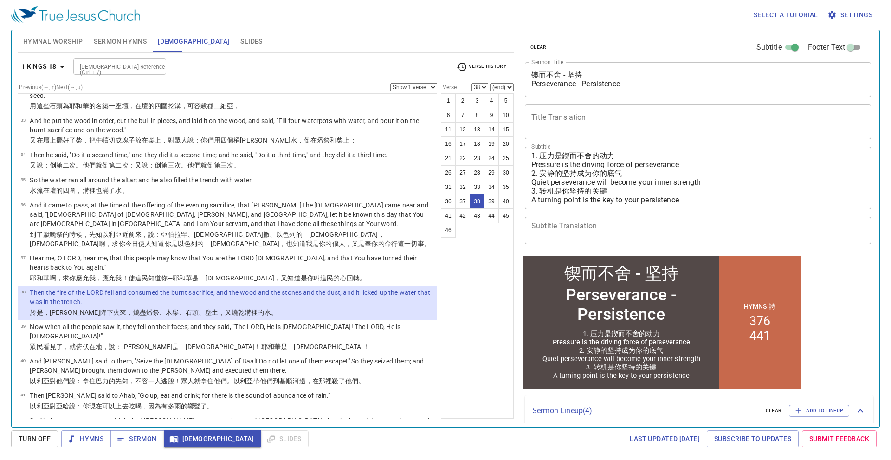
click at [497, 273] on div "1 2 3 4 5 6 7 8 9 10 11 12 13 14 15 16 17 18 19 20 21 22 23 24 25 26 27 28 29 3…" at bounding box center [477, 255] width 73 height 325
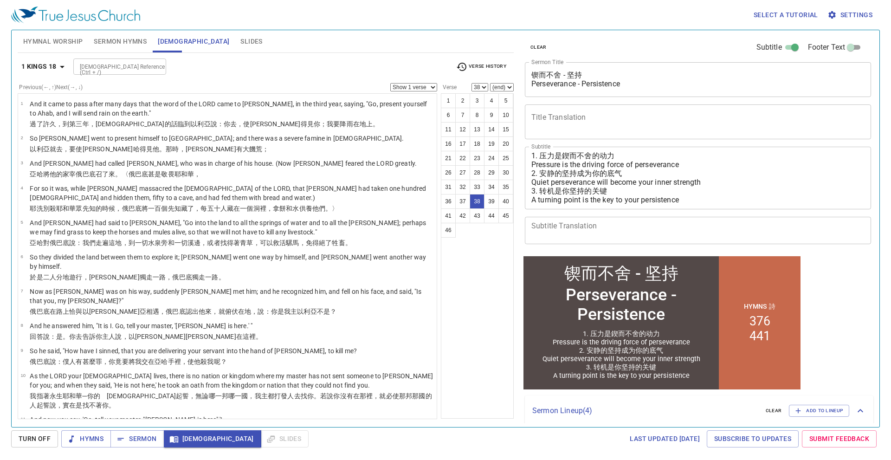
scroll to position [1055, 0]
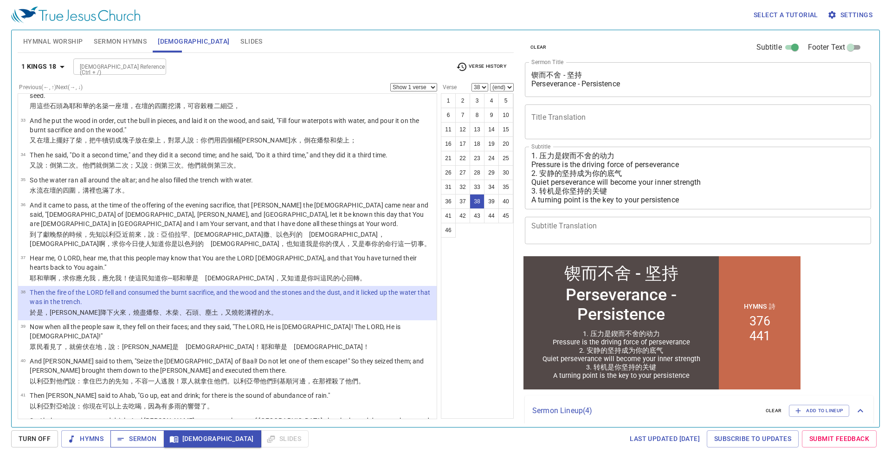
click at [139, 444] on span "Sermon" at bounding box center [137, 439] width 39 height 12
click at [44, 75] on button "1 Kings 18" at bounding box center [45, 66] width 54 height 17
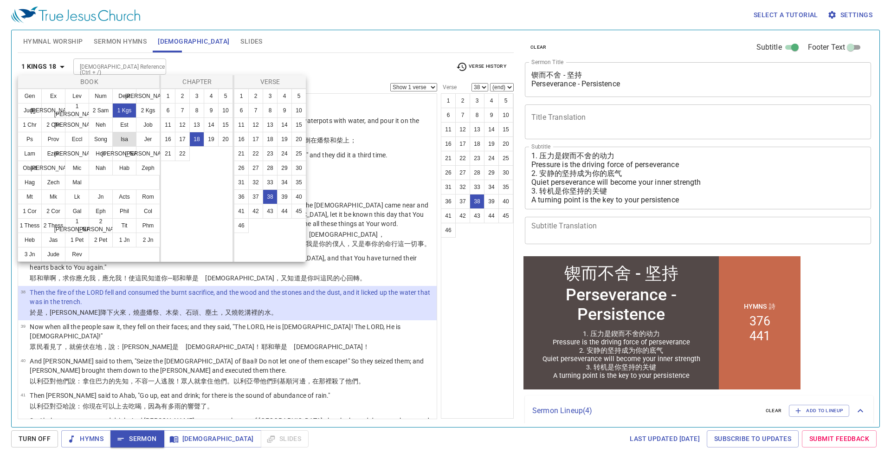
click at [129, 137] on button "Isa" at bounding box center [124, 139] width 24 height 15
select select "1"
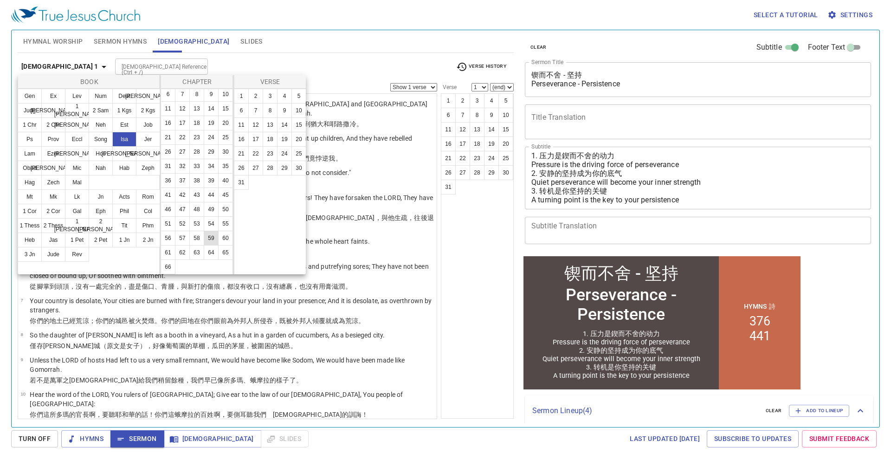
scroll to position [59, 0]
click at [218, 173] on button "40" at bounding box center [225, 180] width 15 height 15
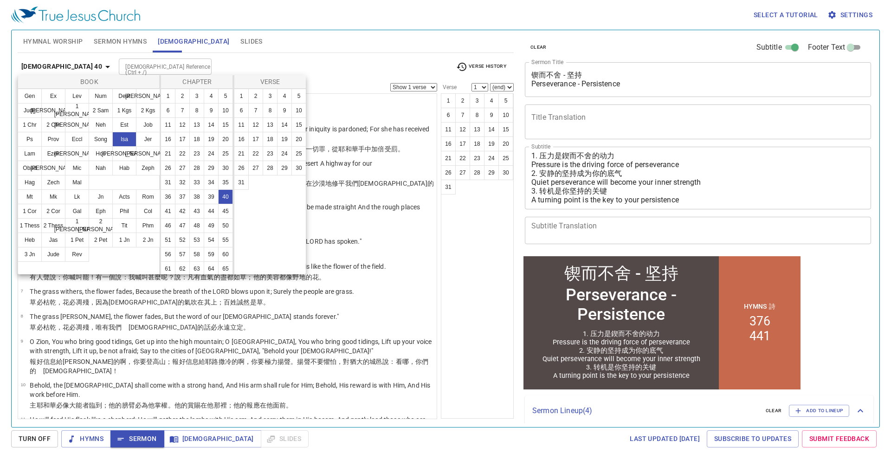
scroll to position [59, 0]
click at [247, 181] on button "31" at bounding box center [241, 182] width 15 height 15
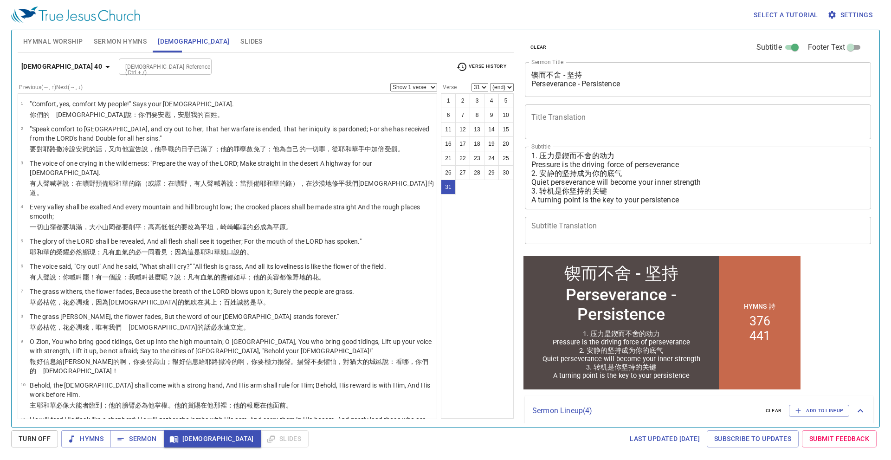
scroll to position [599, 0]
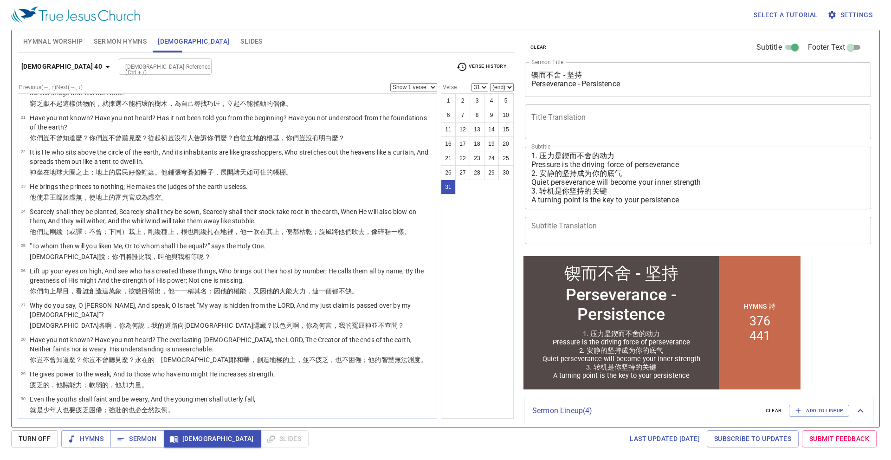
click at [102, 68] on icon "button" at bounding box center [107, 66] width 11 height 11
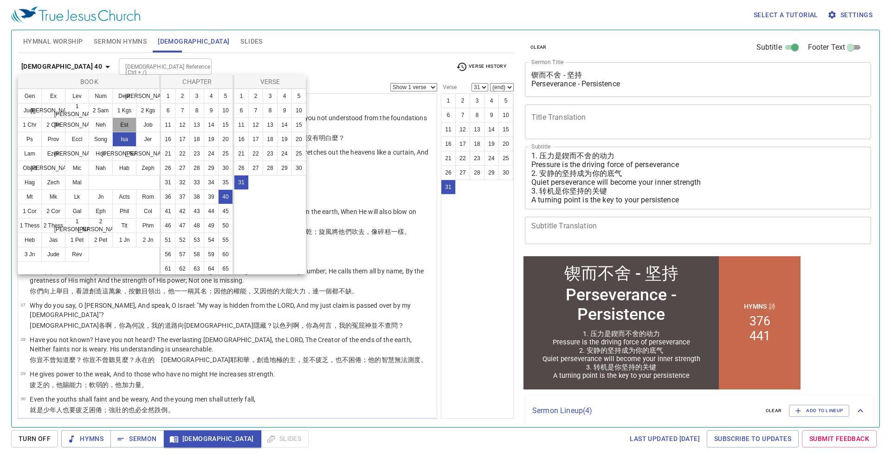
click at [124, 125] on button "Est" at bounding box center [124, 124] width 24 height 15
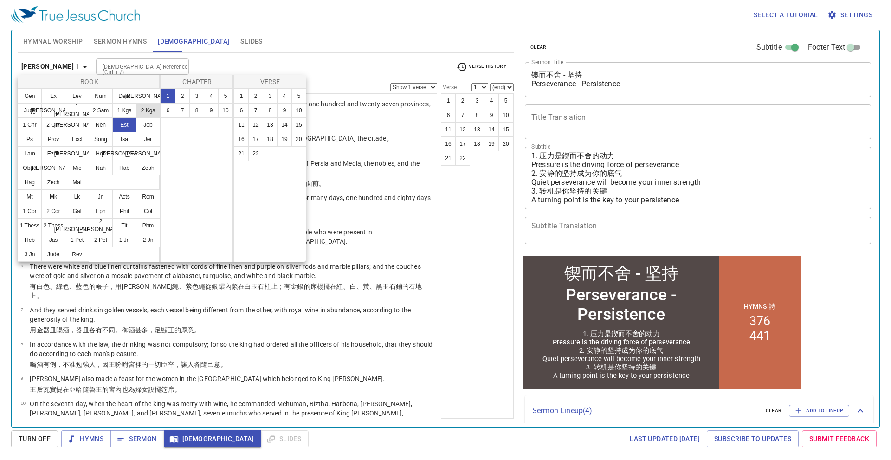
click at [156, 110] on button "2 Kgs" at bounding box center [148, 110] width 24 height 15
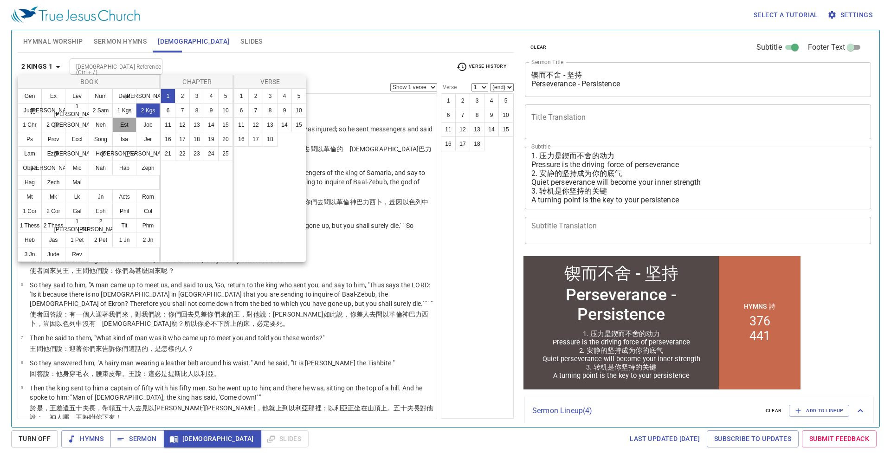
click at [122, 126] on button "Est" at bounding box center [124, 124] width 24 height 15
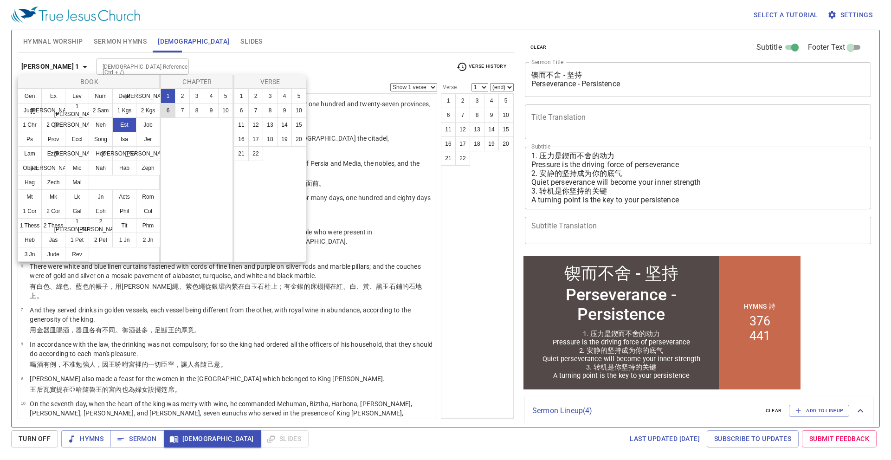
click at [169, 109] on button "6" at bounding box center [168, 110] width 15 height 15
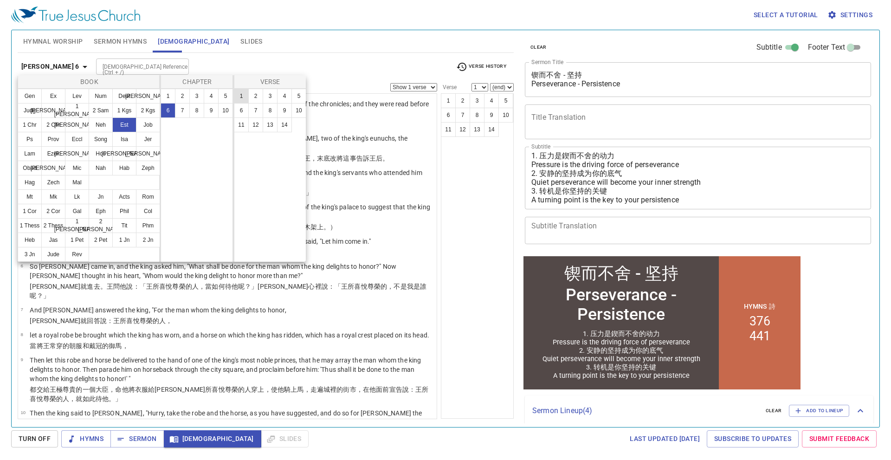
click at [237, 97] on button "1" at bounding box center [241, 96] width 15 height 15
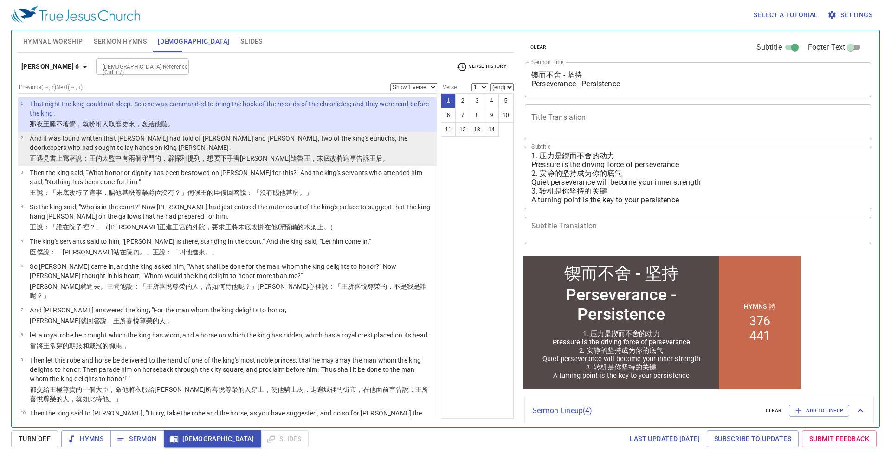
click at [208, 155] on wh8657 "，想要 下 手 害[PERSON_NAME]隨魯 王 ，末底改 將這事告訴 王后。" at bounding box center [295, 158] width 188 height 7
select select "2"
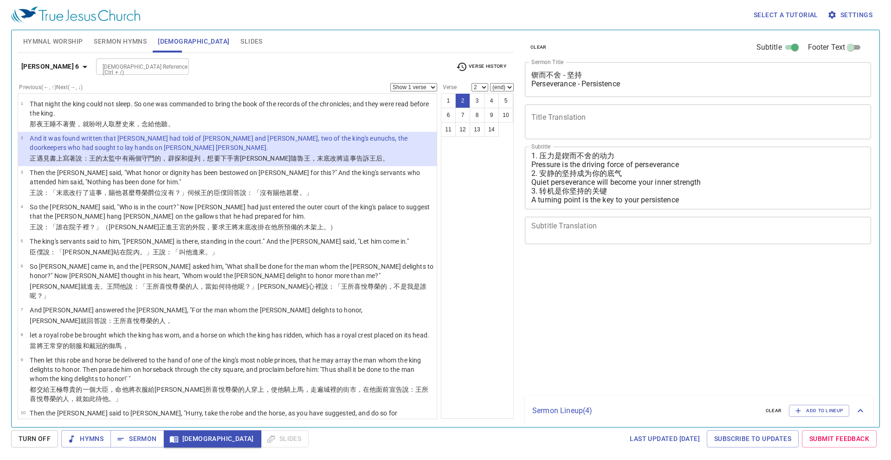
select select "2"
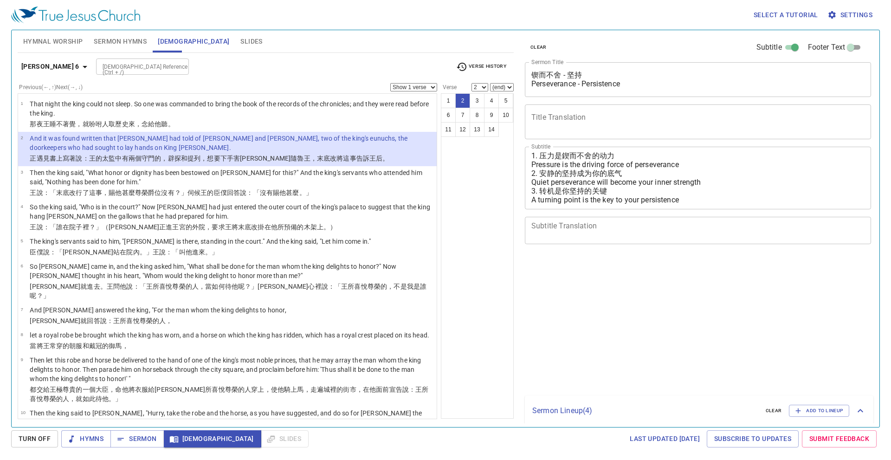
select select "2"
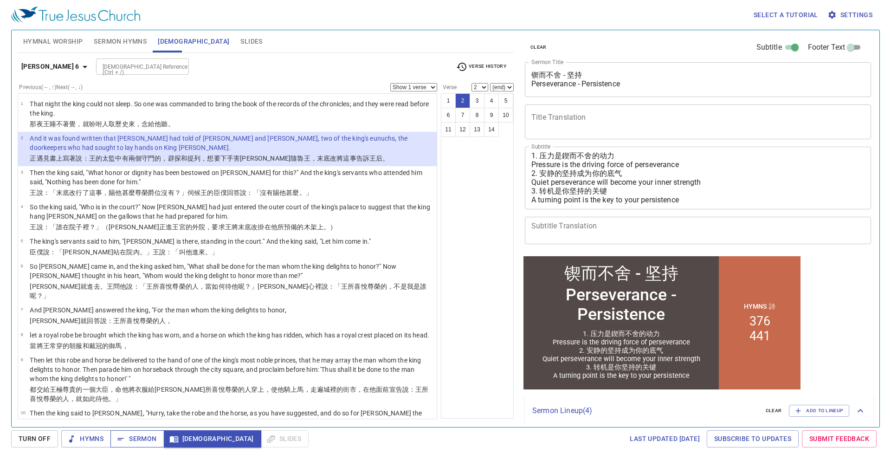
click at [142, 440] on span "Sermon" at bounding box center [137, 439] width 39 height 12
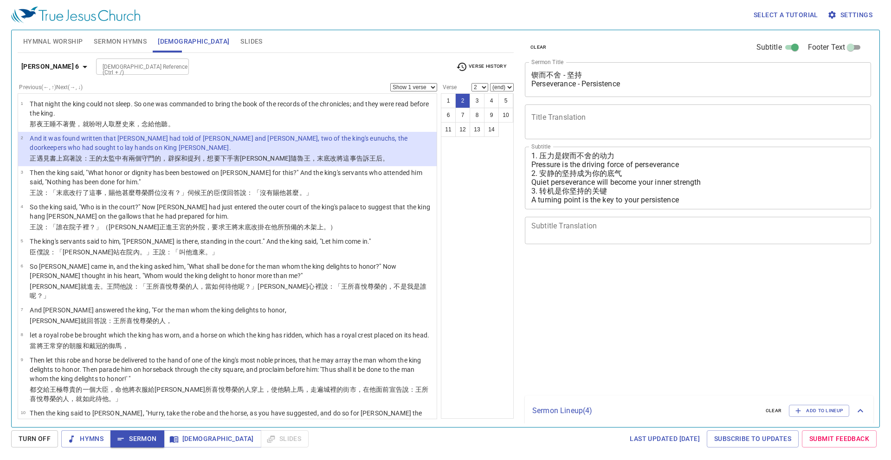
select select "2"
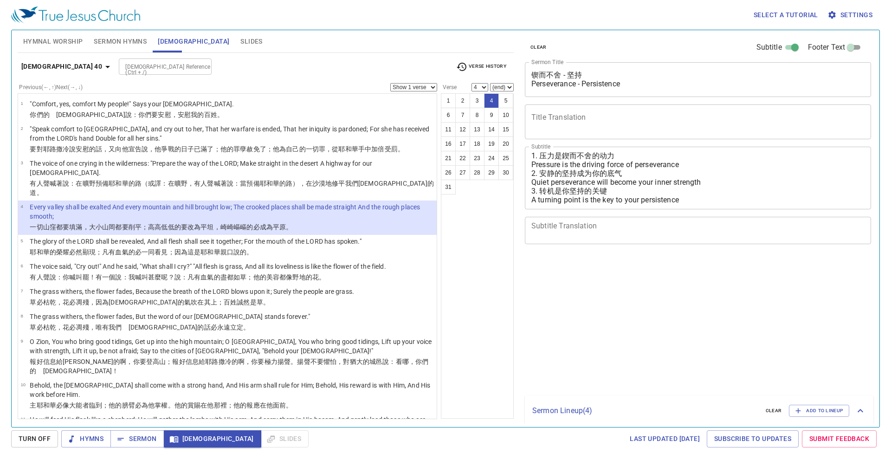
select select "4"
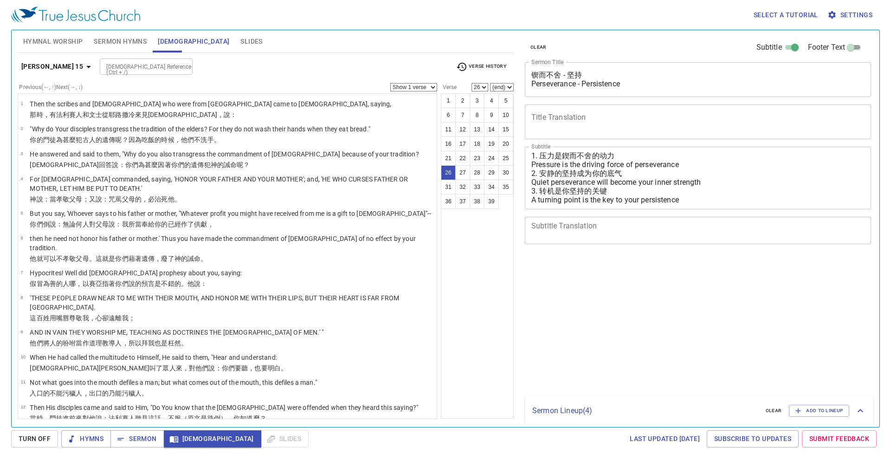
select select "26"
select select "28"
